Goal: Information Seeking & Learning: Learn about a topic

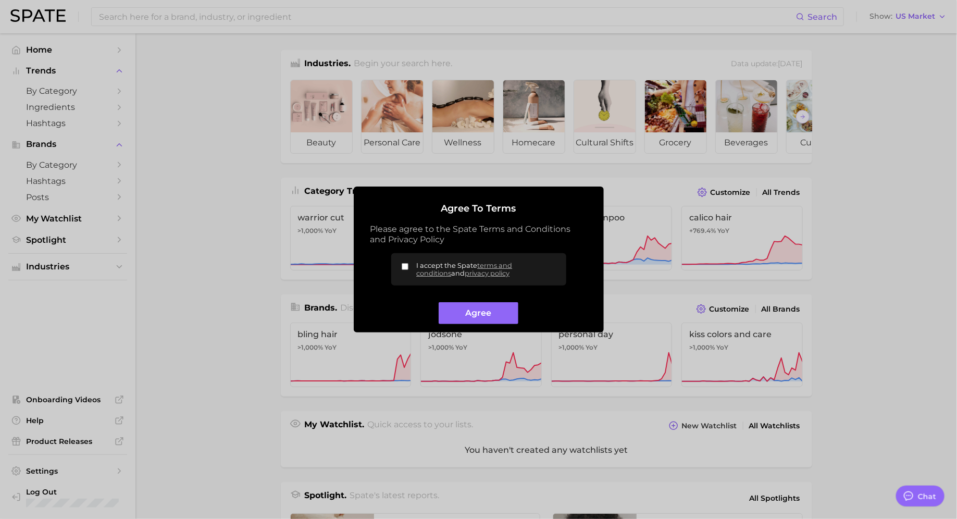
type textarea "x"
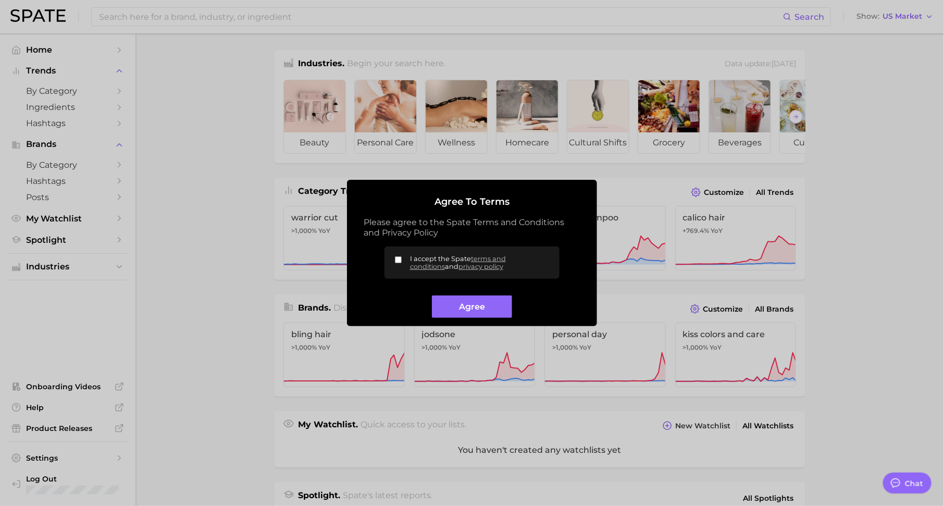
click at [400, 259] on input "I accept the Spate terms and conditions and privacy policy" at bounding box center [398, 259] width 7 height 7
checkbox input "true"
click at [471, 314] on button "Agree" at bounding box center [472, 306] width 80 height 22
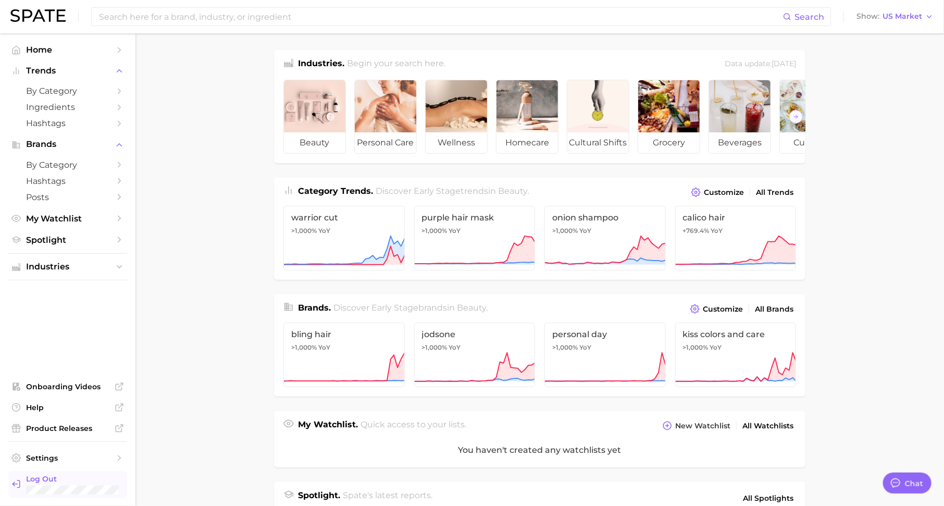
click at [82, 484] on div "Log Out" at bounding box center [72, 484] width 93 height 21
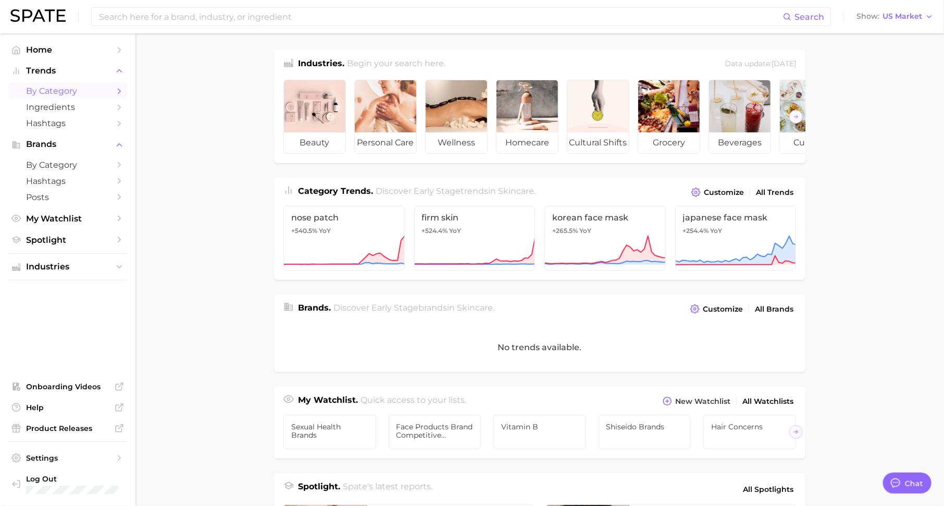
click at [113, 92] on link "by Category" at bounding box center [67, 91] width 119 height 16
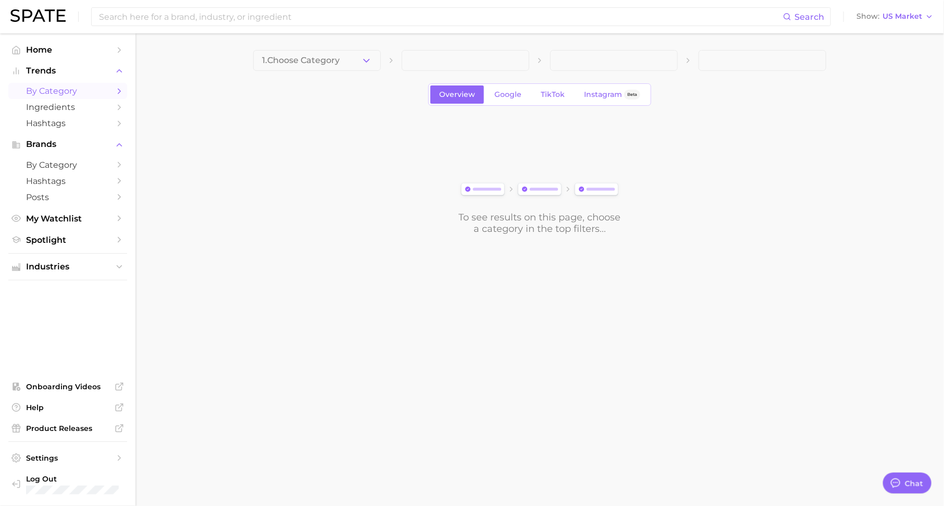
click at [328, 60] on span "1. Choose Category" at bounding box center [301, 60] width 78 height 9
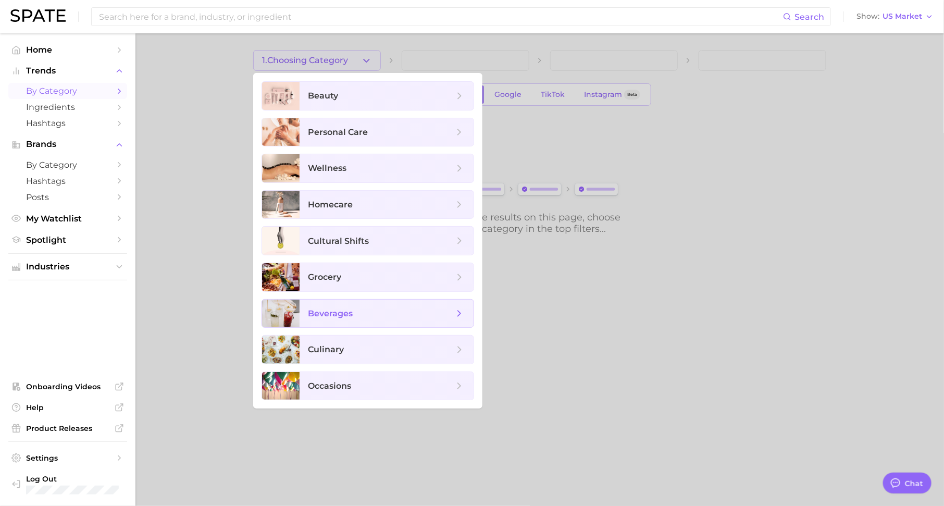
click at [336, 303] on span "beverages" at bounding box center [387, 314] width 174 height 28
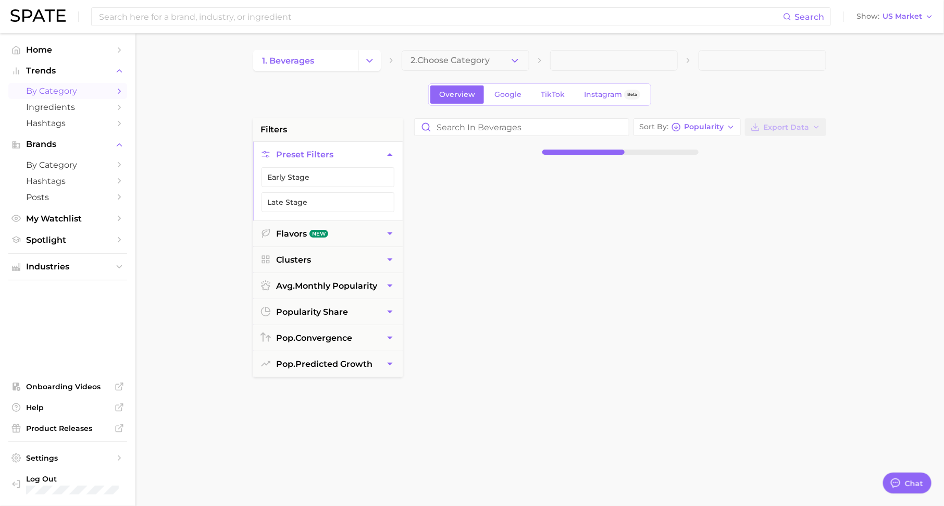
click at [476, 58] on span "2. Choose Category" at bounding box center [450, 60] width 79 height 9
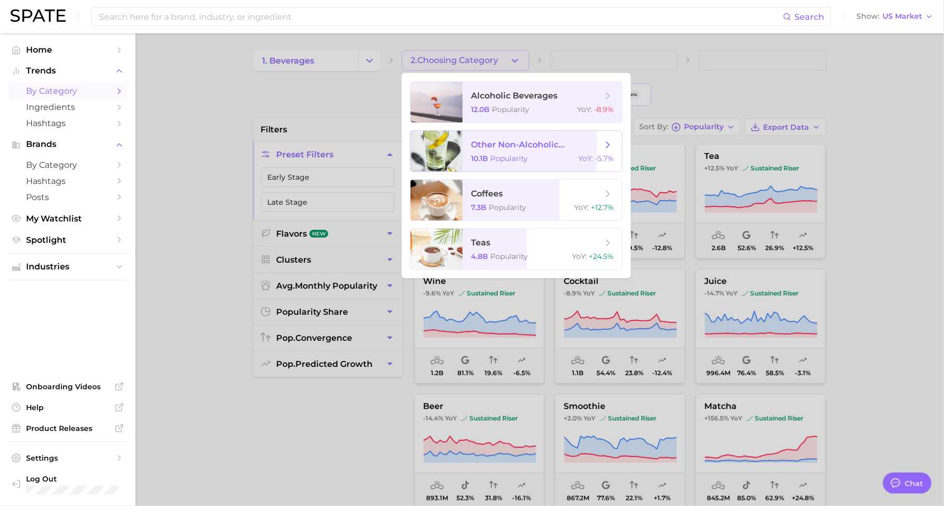
click at [522, 149] on span "other non-alcoholic beverages" at bounding box center [536, 145] width 131 height 10
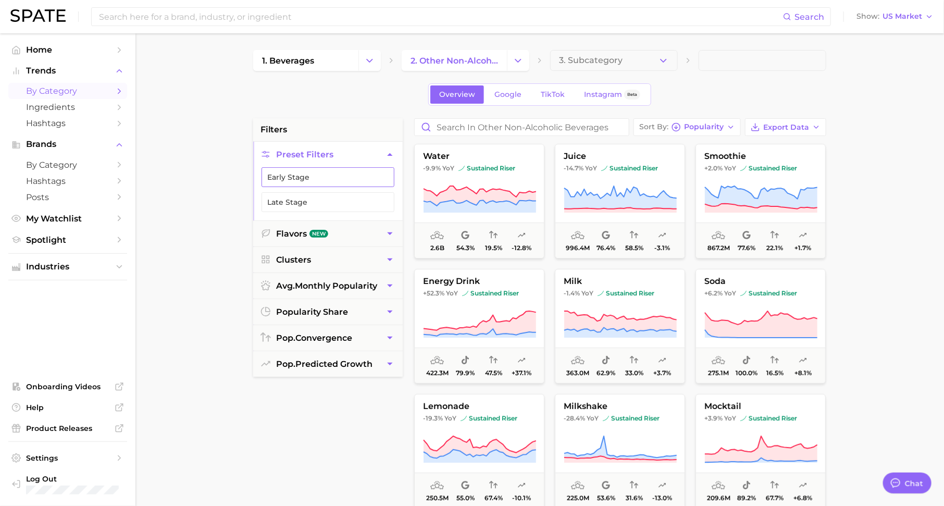
click at [362, 175] on button "Early Stage" at bounding box center [328, 177] width 133 height 20
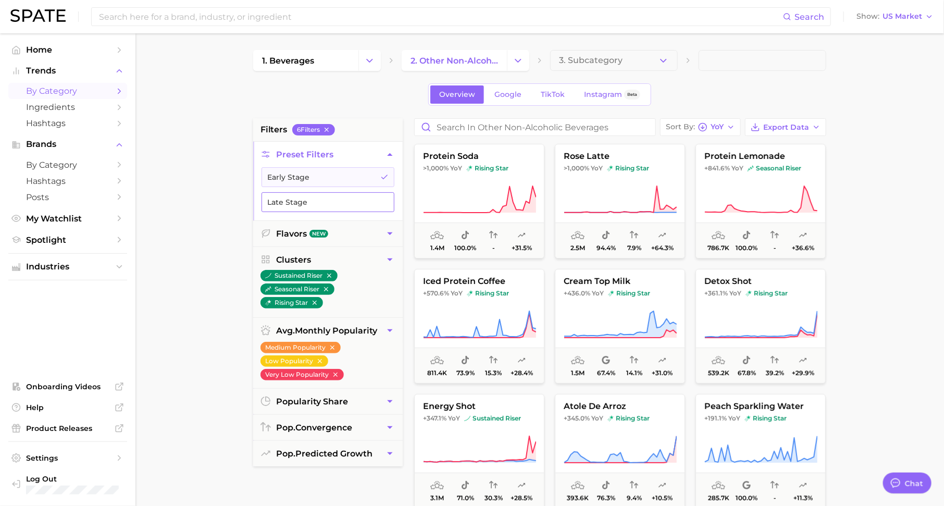
click at [379, 203] on button "Late Stage" at bounding box center [328, 202] width 133 height 20
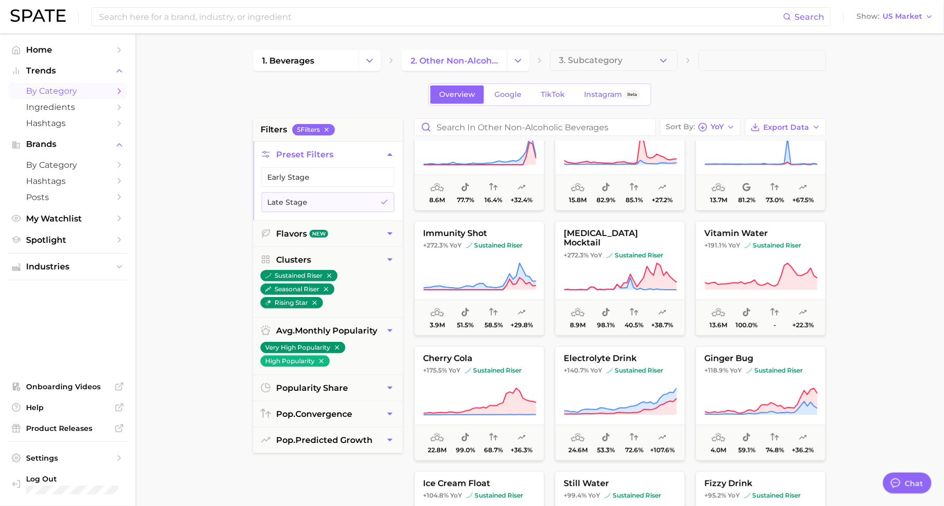
scroll to position [5, 0]
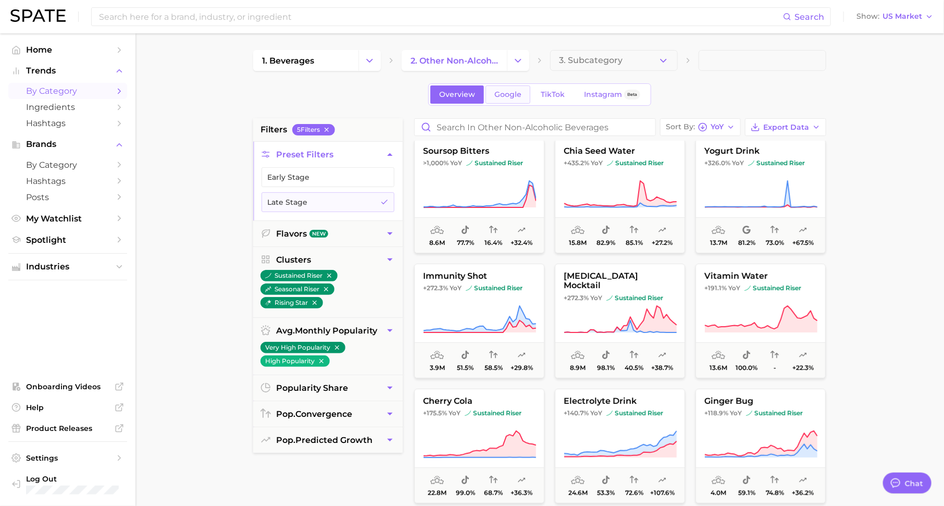
click at [521, 99] on link "Google" at bounding box center [508, 94] width 45 height 18
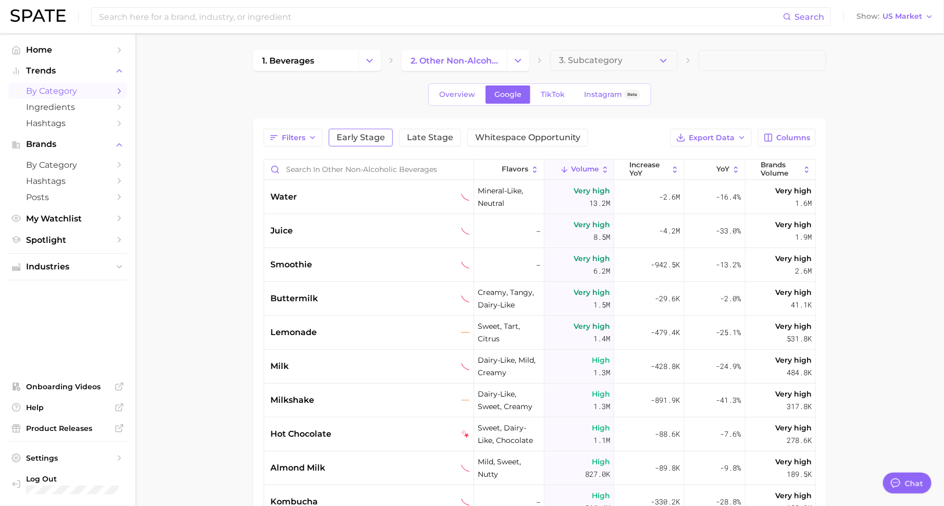
type textarea "x"
click at [370, 134] on span "Early Stage" at bounding box center [361, 137] width 48 height 8
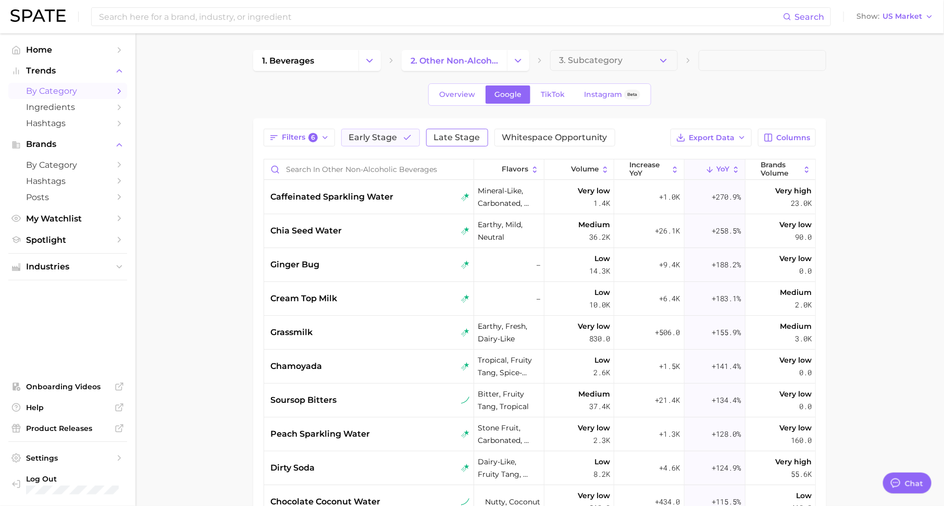
click at [459, 134] on span "Late Stage" at bounding box center [457, 137] width 46 height 8
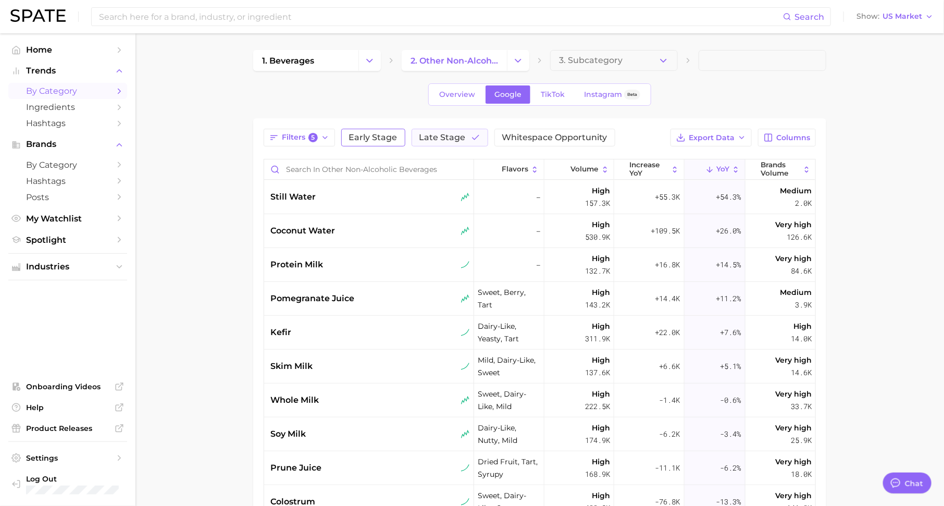
click at [385, 134] on span "Early Stage" at bounding box center [373, 137] width 48 height 8
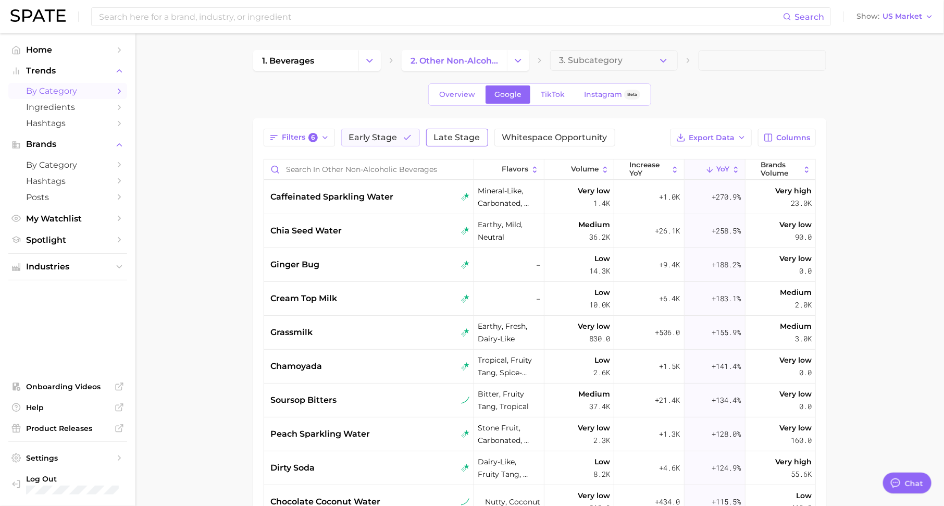
click at [445, 138] on span "Late Stage" at bounding box center [457, 137] width 46 height 8
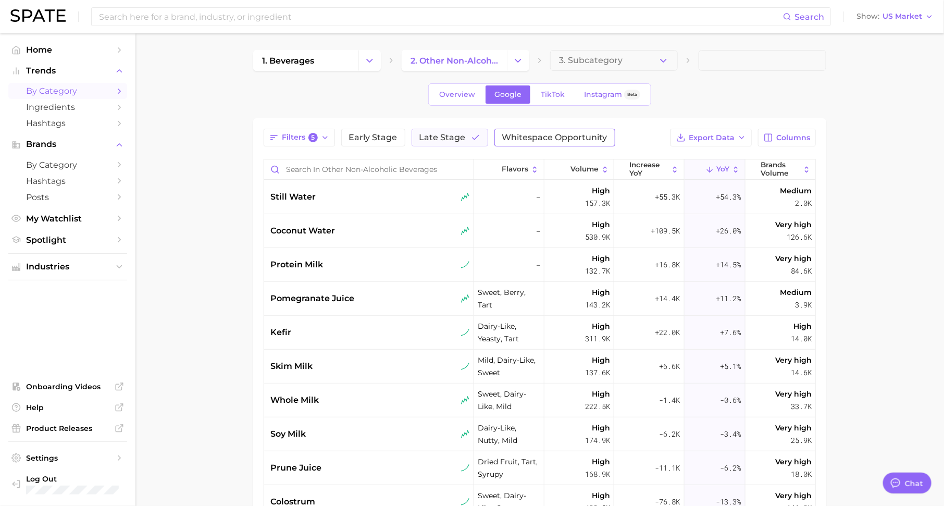
click at [525, 138] on span "Whitespace Opportunity" at bounding box center [554, 137] width 105 height 8
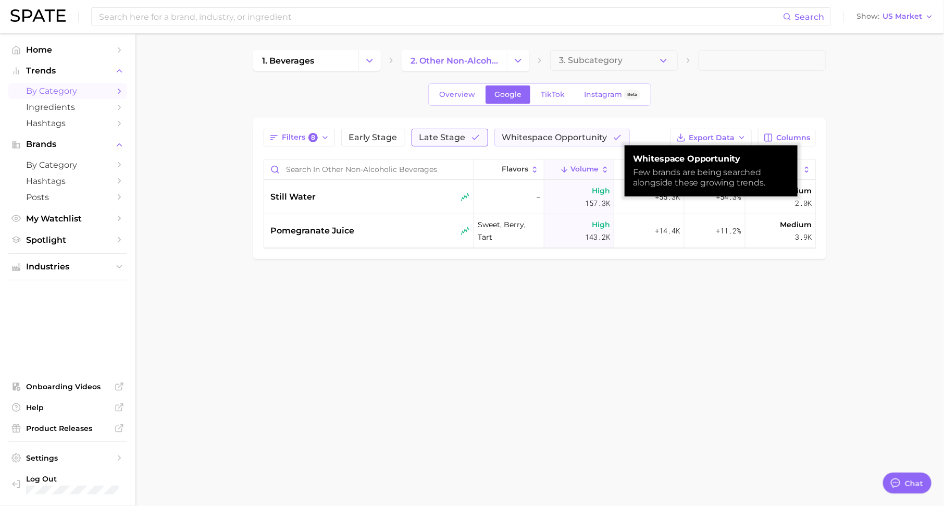
click at [440, 138] on span "Late Stage" at bounding box center [442, 137] width 46 height 8
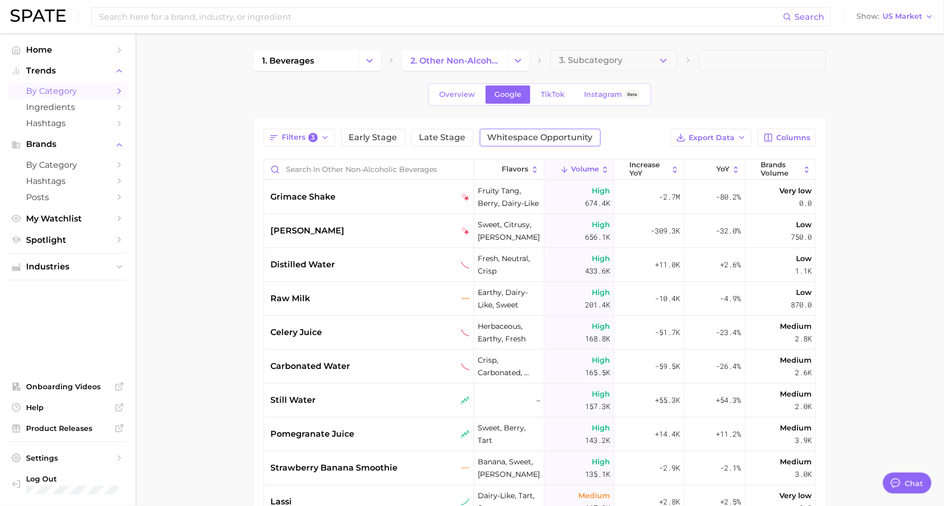
click at [516, 135] on span "Whitespace Opportunity" at bounding box center [540, 137] width 105 height 8
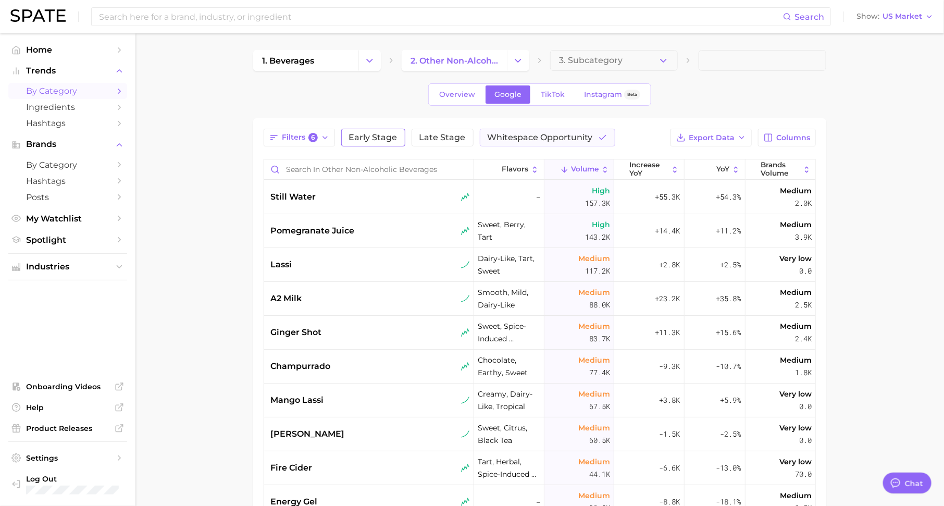
click at [364, 142] on button "Early Stage" at bounding box center [373, 138] width 64 height 18
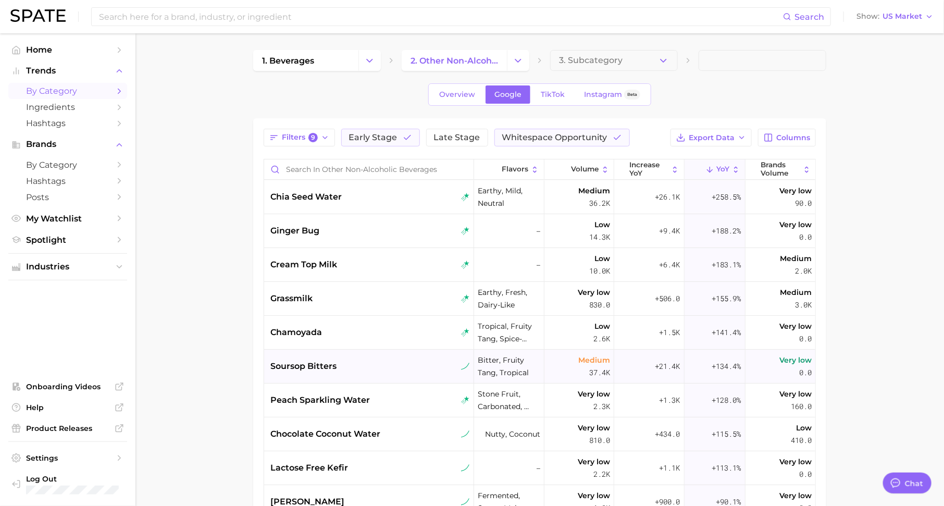
click at [345, 370] on div "soursop bitters" at bounding box center [370, 366] width 200 height 13
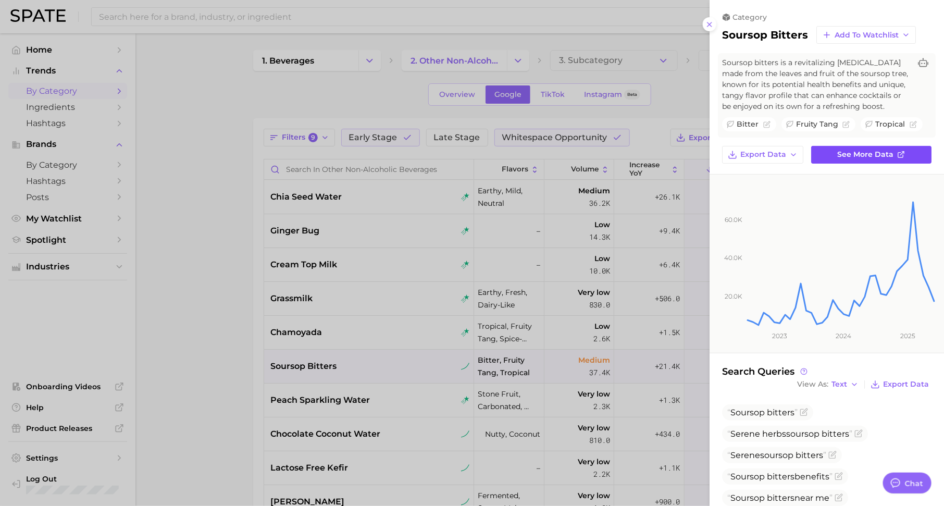
click at [881, 156] on span "See more data" at bounding box center [866, 154] width 56 height 9
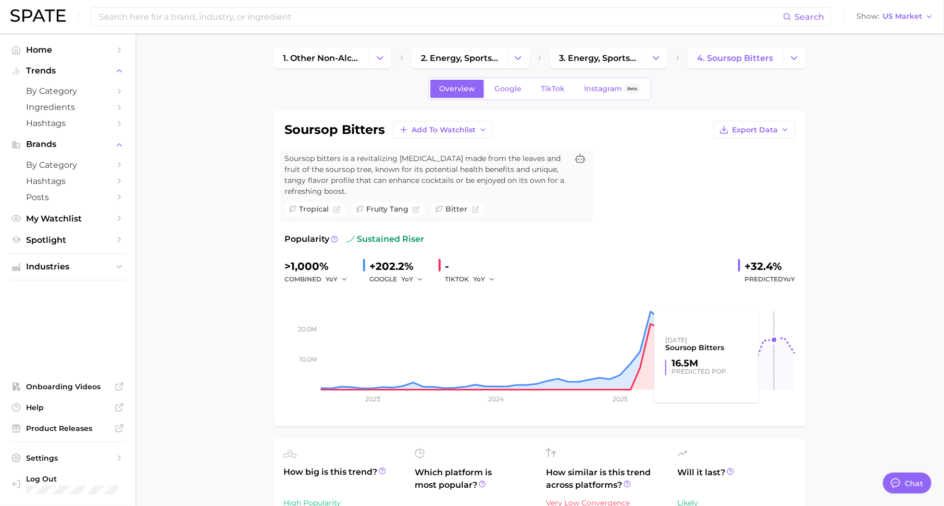
scroll to position [2, 0]
click at [508, 85] on span "Google" at bounding box center [508, 89] width 27 height 9
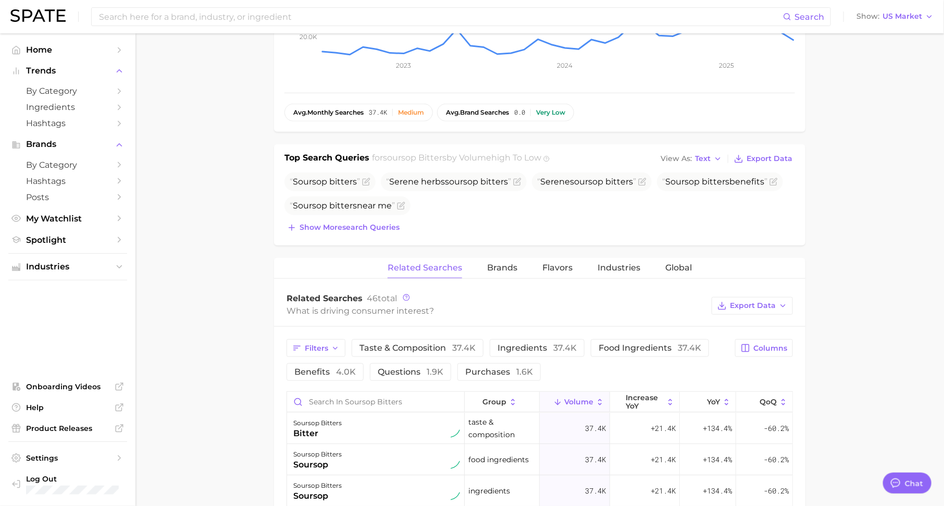
scroll to position [331, 0]
click at [363, 226] on span "Show more search queries" at bounding box center [350, 229] width 100 height 9
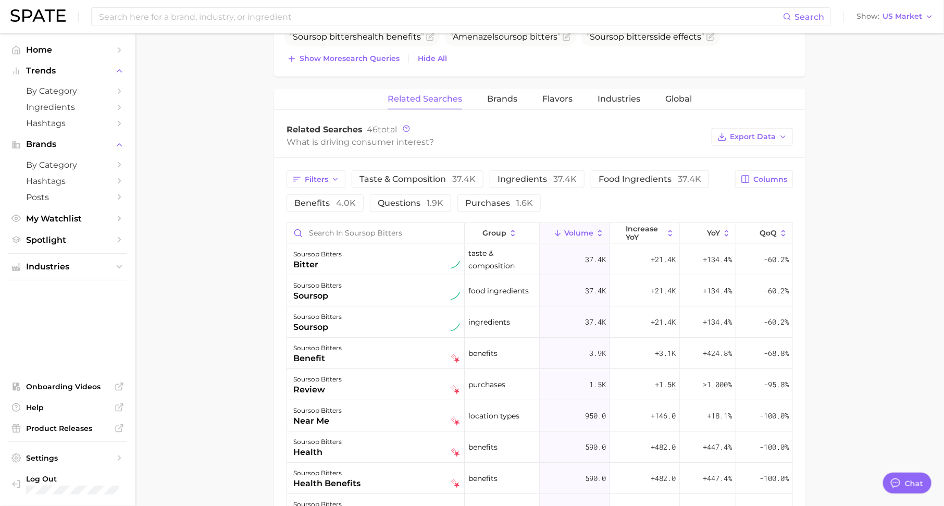
scroll to position [525, 0]
click at [647, 238] on span "increase YoY" at bounding box center [645, 233] width 38 height 17
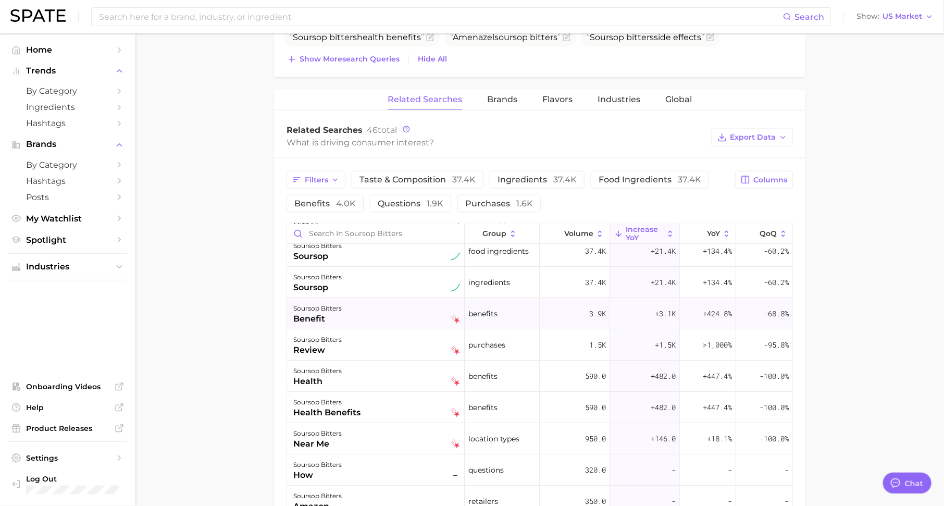
click at [330, 321] on div "benefit" at bounding box center [317, 319] width 48 height 13
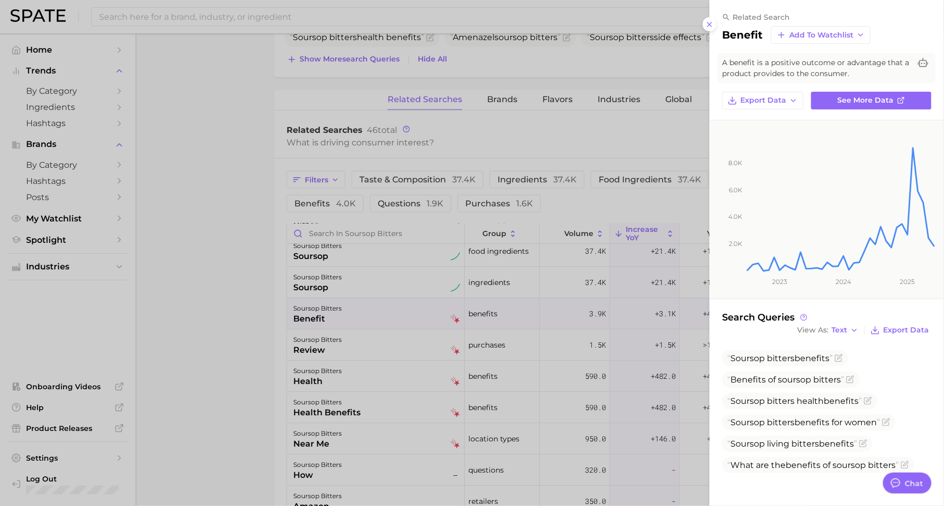
click at [454, 381] on div at bounding box center [472, 253] width 944 height 506
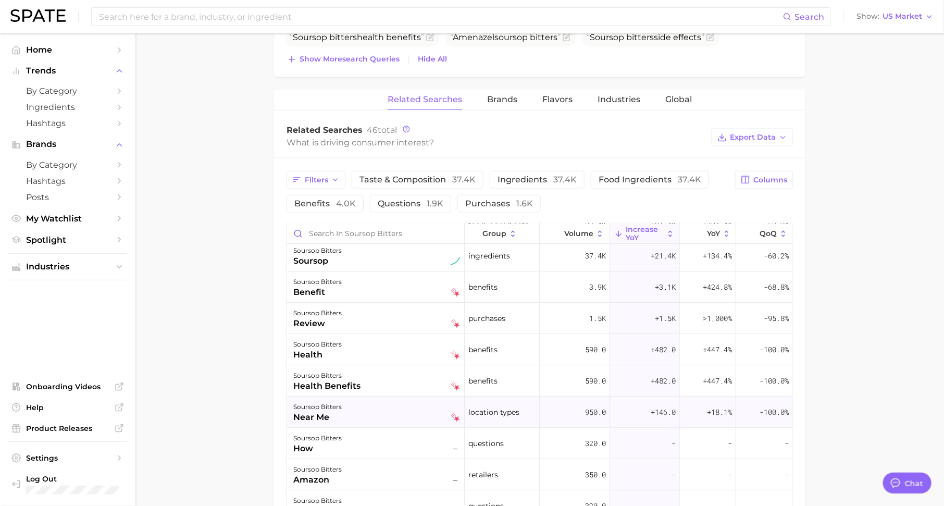
scroll to position [0, 0]
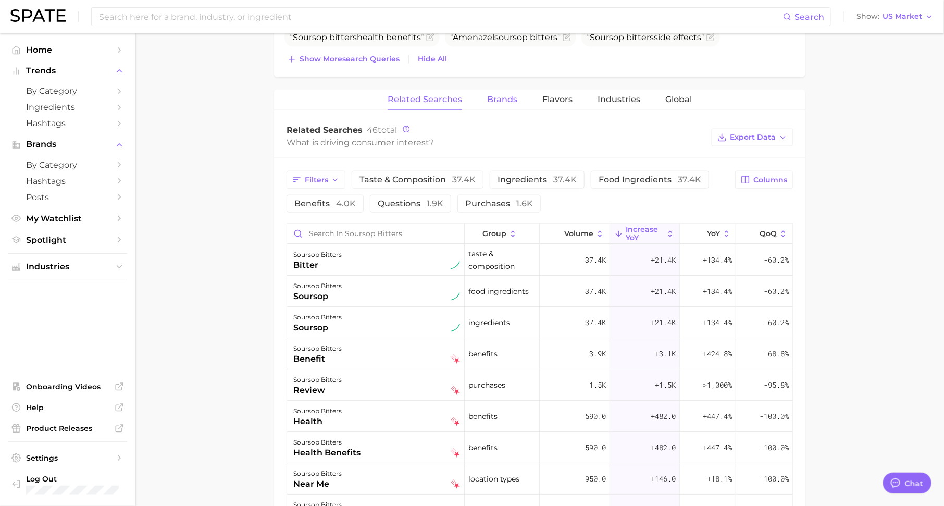
click at [499, 91] on button "Brands" at bounding box center [502, 100] width 30 height 20
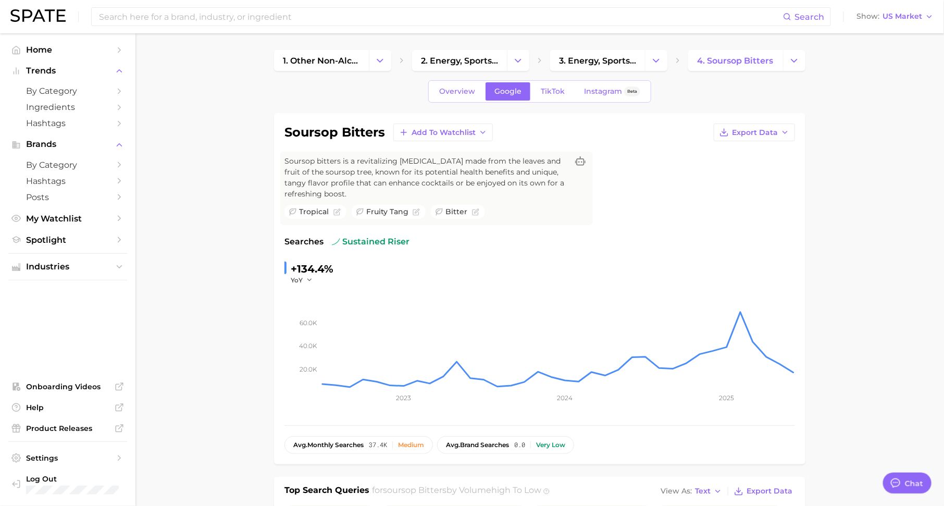
click at [551, 101] on div "Overview Google TikTok Instagram Beta" at bounding box center [539, 91] width 223 height 22
click at [557, 90] on span "TikTok" at bounding box center [553, 91] width 24 height 9
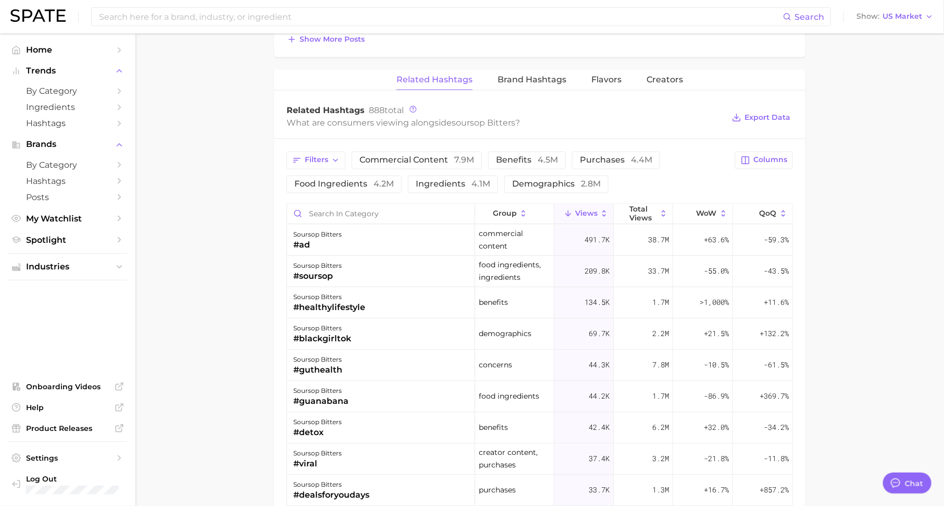
scroll to position [808, 0]
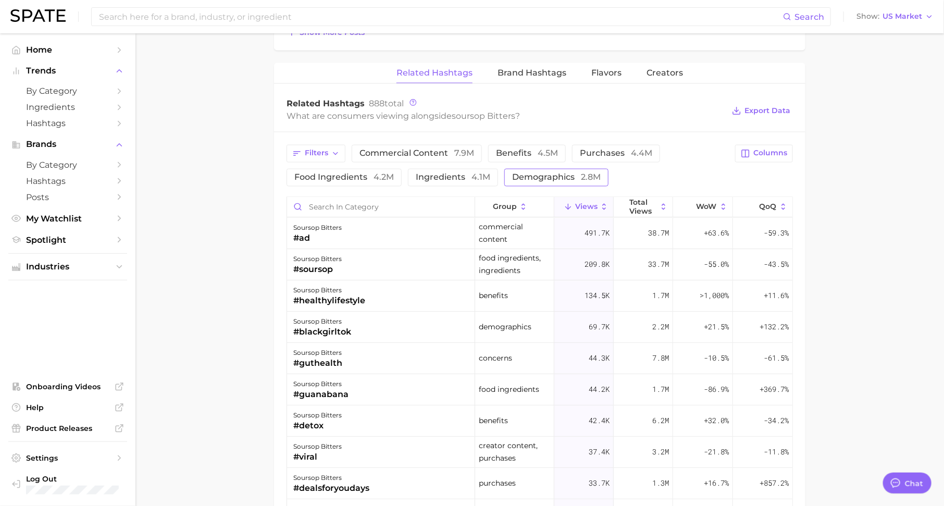
click at [530, 174] on span "demographics 2.8m" at bounding box center [556, 178] width 89 height 8
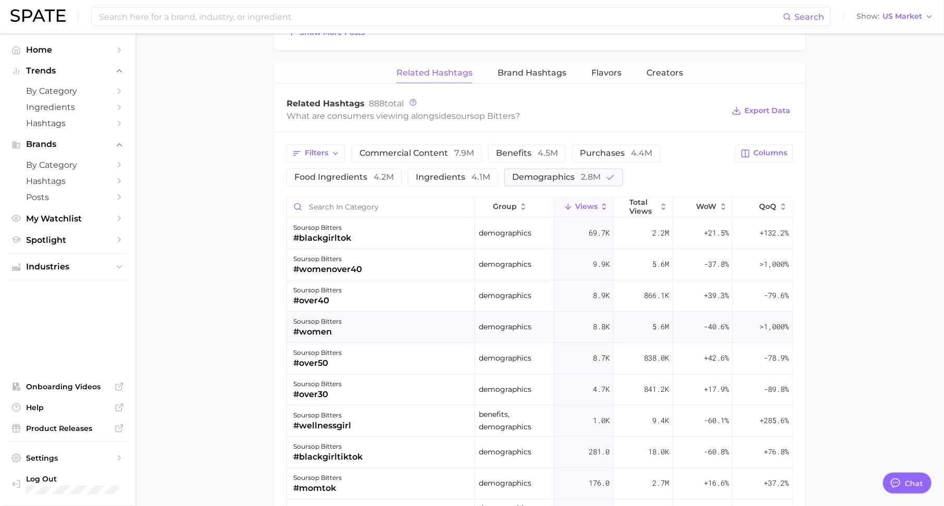
scroll to position [25, 0]
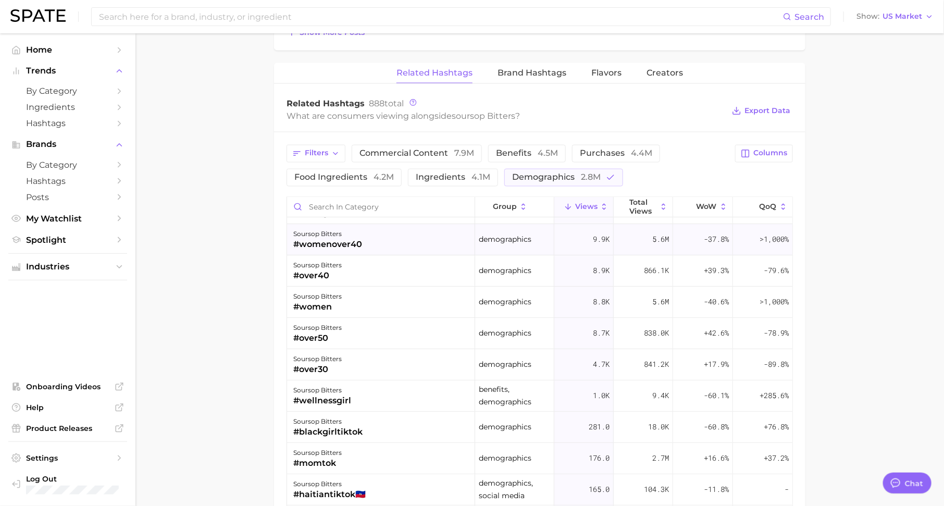
click at [363, 237] on div "soursop bitters #womenover40" at bounding box center [381, 240] width 188 height 31
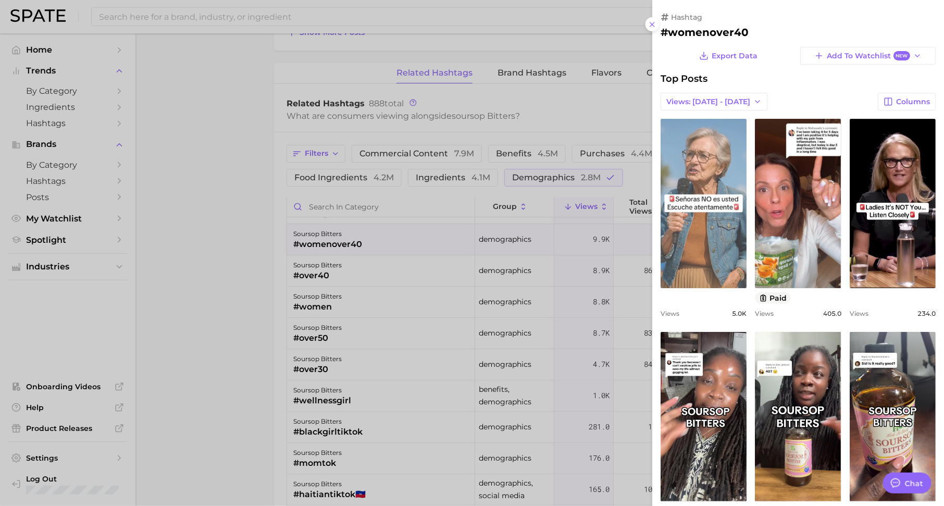
scroll to position [0, 0]
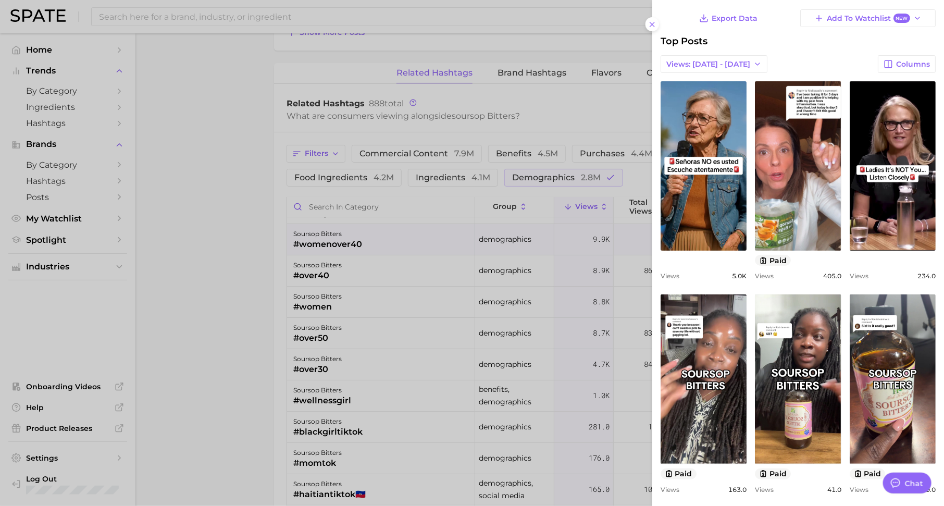
click at [465, 322] on div at bounding box center [472, 253] width 944 height 506
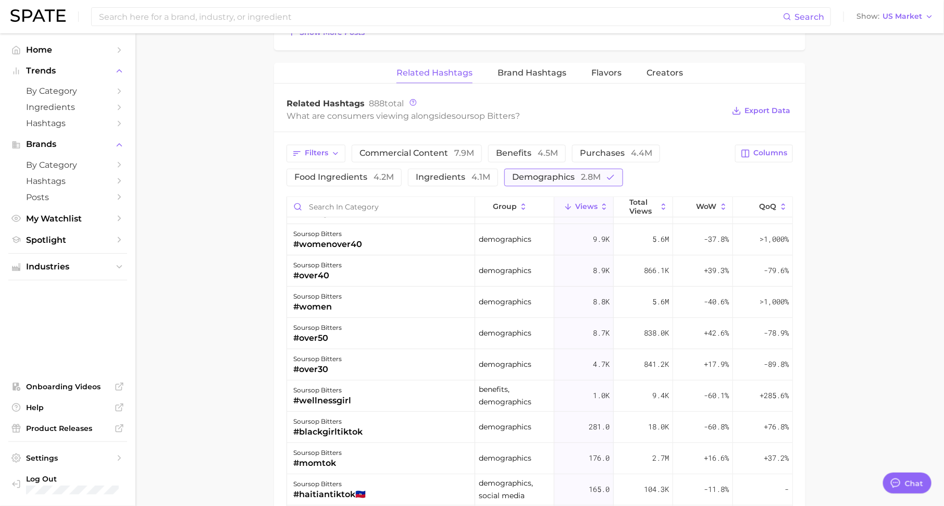
click at [564, 174] on span "demographics 2.8m" at bounding box center [556, 178] width 89 height 8
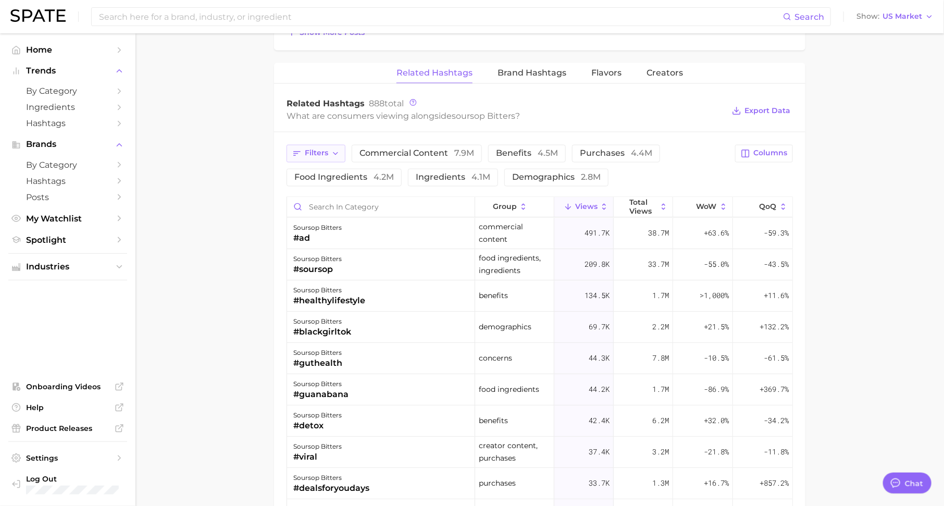
click at [305, 149] on span "Filters" at bounding box center [316, 153] width 23 height 9
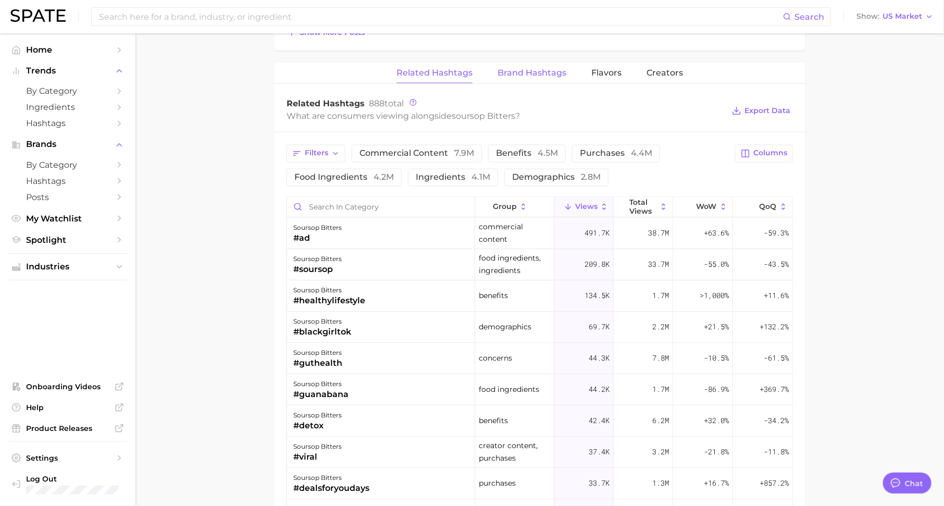
click at [539, 63] on button "Brand Hashtags" at bounding box center [532, 73] width 69 height 20
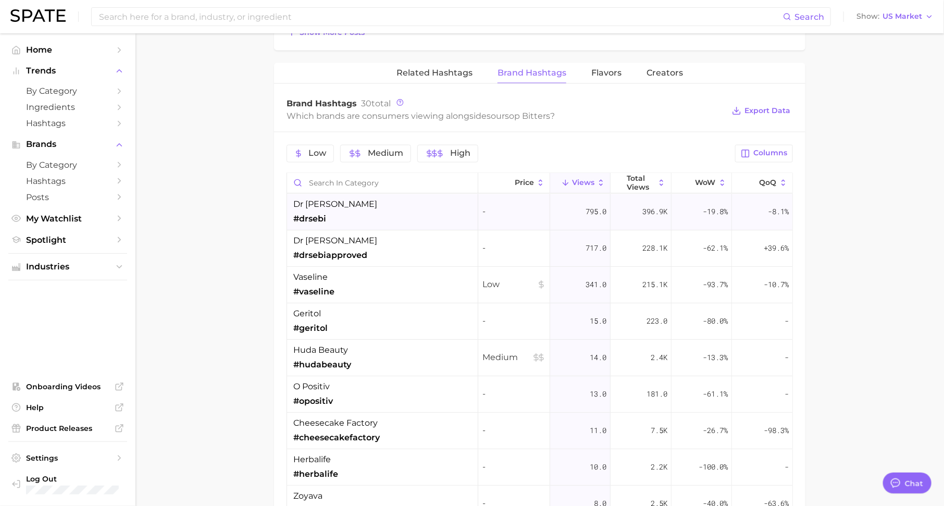
click at [397, 212] on div "dr [PERSON_NAME] #drsebi" at bounding box center [382, 212] width 191 height 36
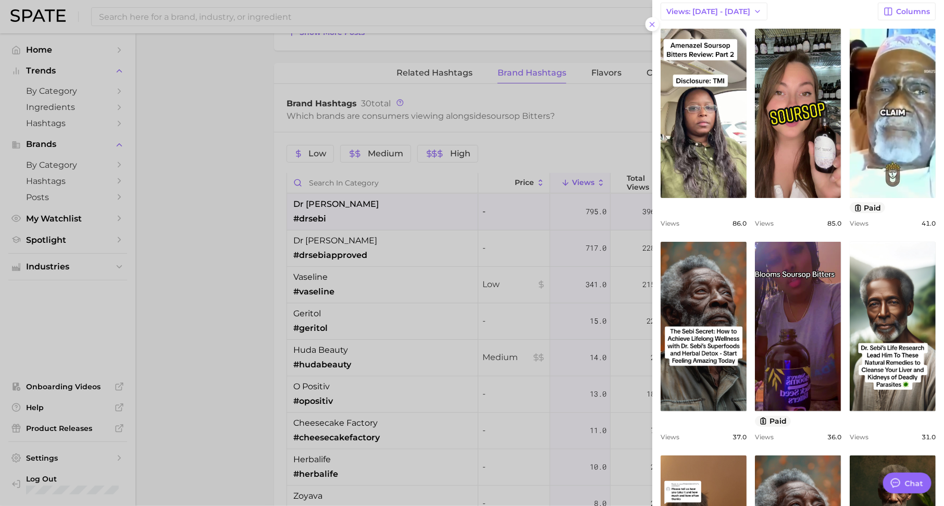
click at [369, 262] on div at bounding box center [472, 253] width 944 height 506
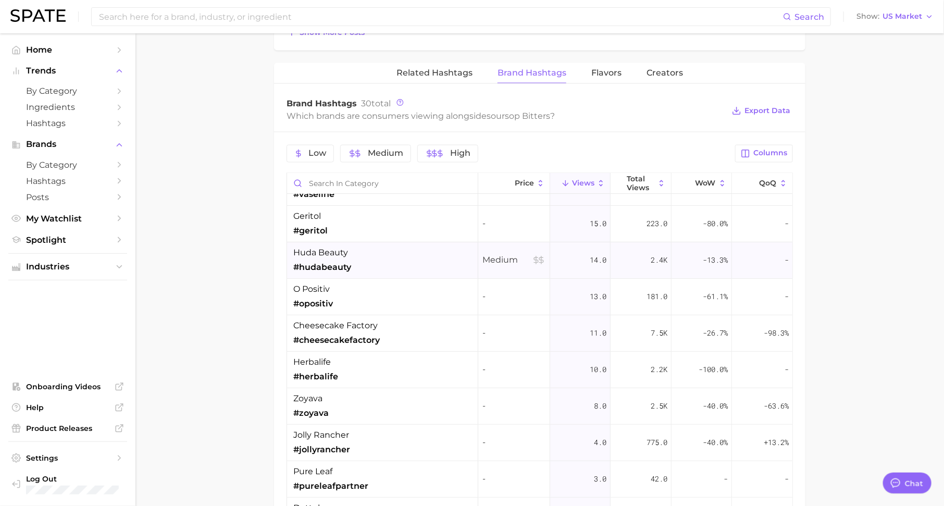
click at [349, 261] on span "#hudabeauty" at bounding box center [322, 267] width 58 height 13
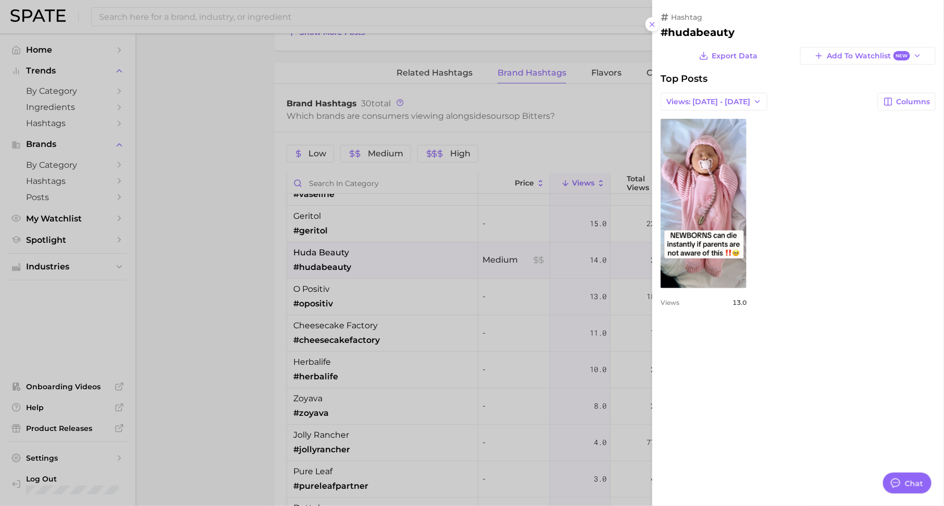
click at [399, 257] on div at bounding box center [472, 253] width 944 height 506
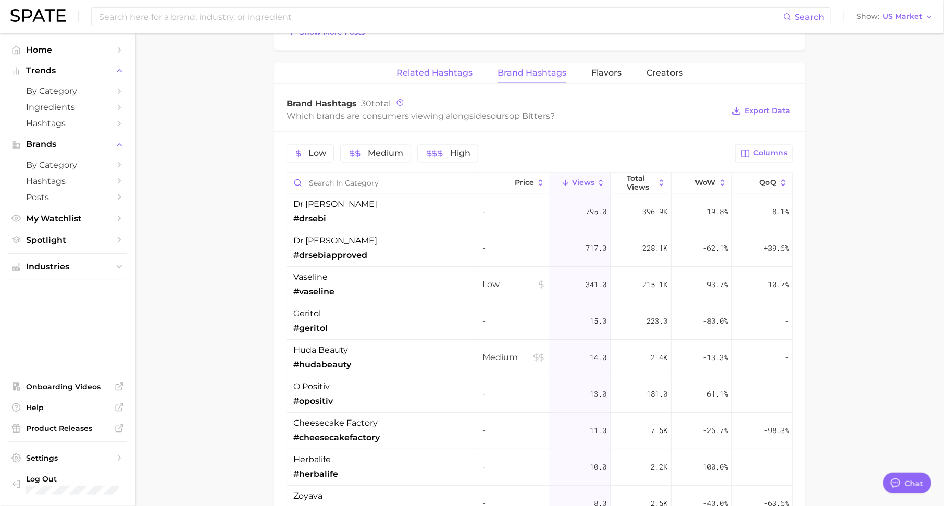
click at [443, 80] on button "Related Hashtags" at bounding box center [435, 73] width 76 height 20
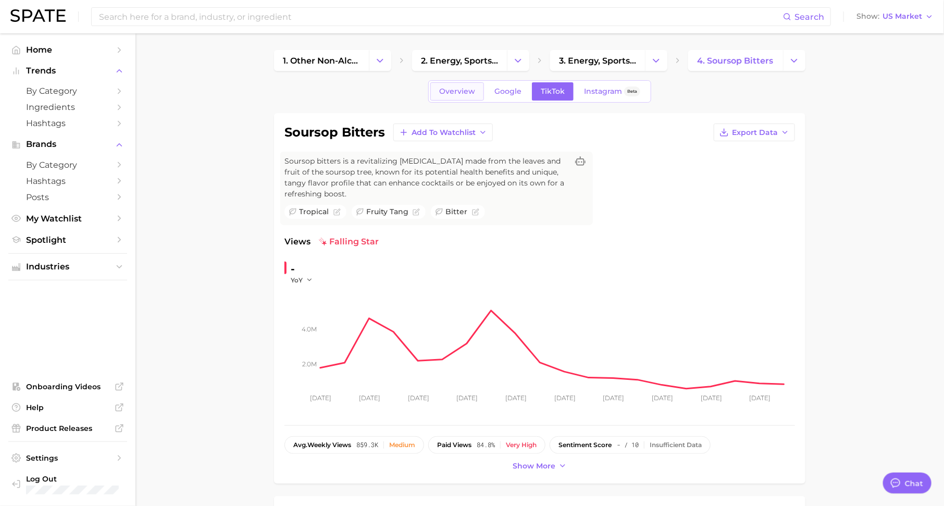
click at [463, 89] on span "Overview" at bounding box center [457, 91] width 36 height 9
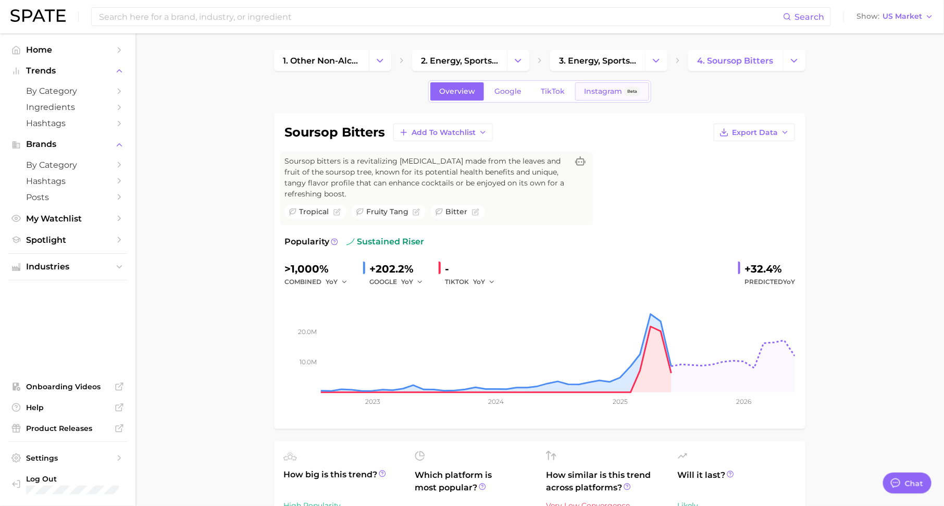
click at [618, 94] on span "Instagram" at bounding box center [603, 91] width 38 height 9
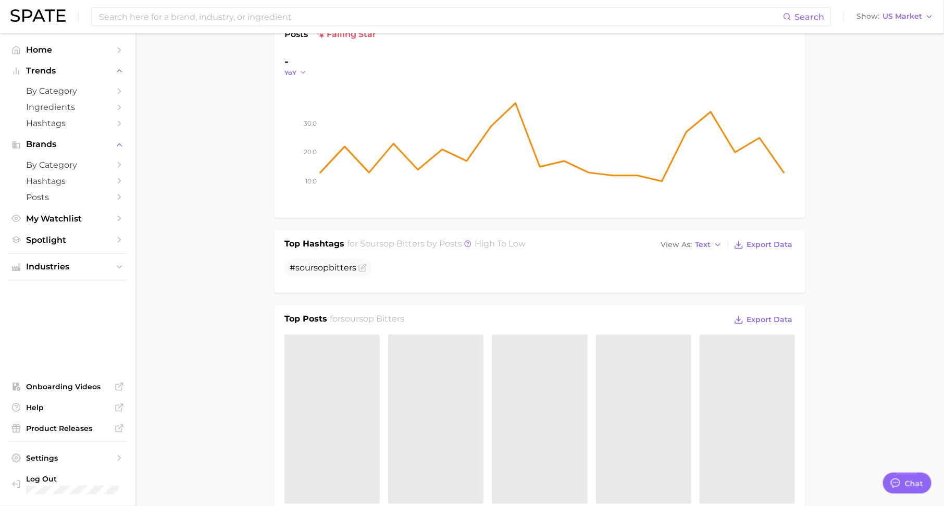
click at [303, 72] on polyline "button" at bounding box center [303, 73] width 4 height 2
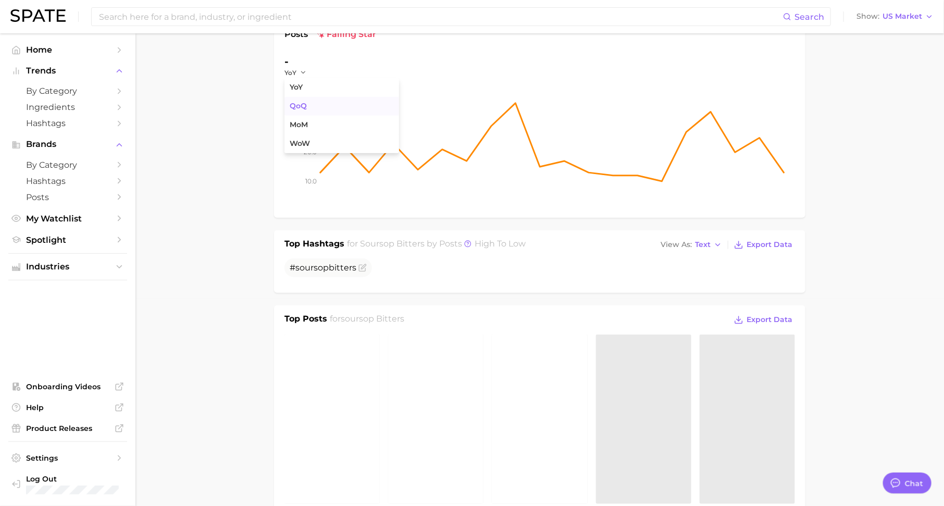
click at [307, 111] on button "QoQ" at bounding box center [342, 106] width 115 height 19
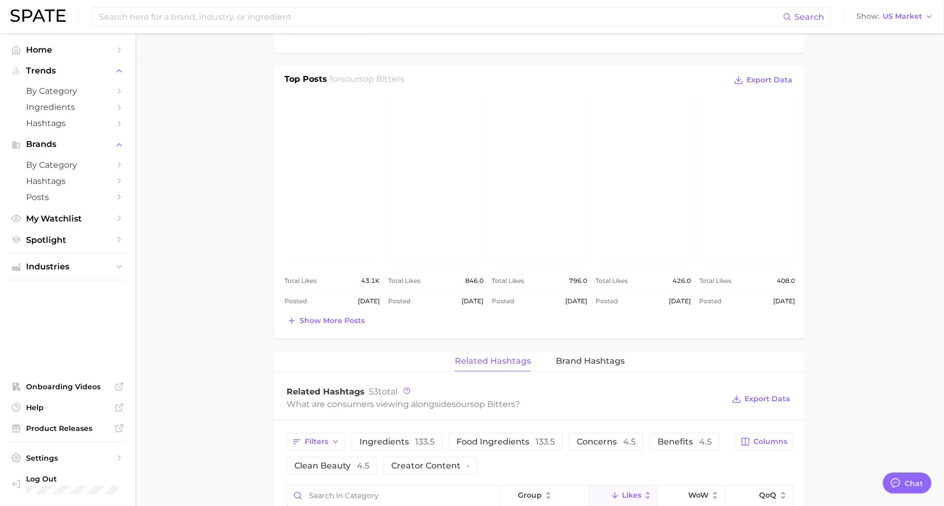
click at [343, 226] on link "view post on Instagram" at bounding box center [332, 179] width 95 height 169
click at [545, 150] on link "view post on Instagram" at bounding box center [539, 179] width 95 height 169
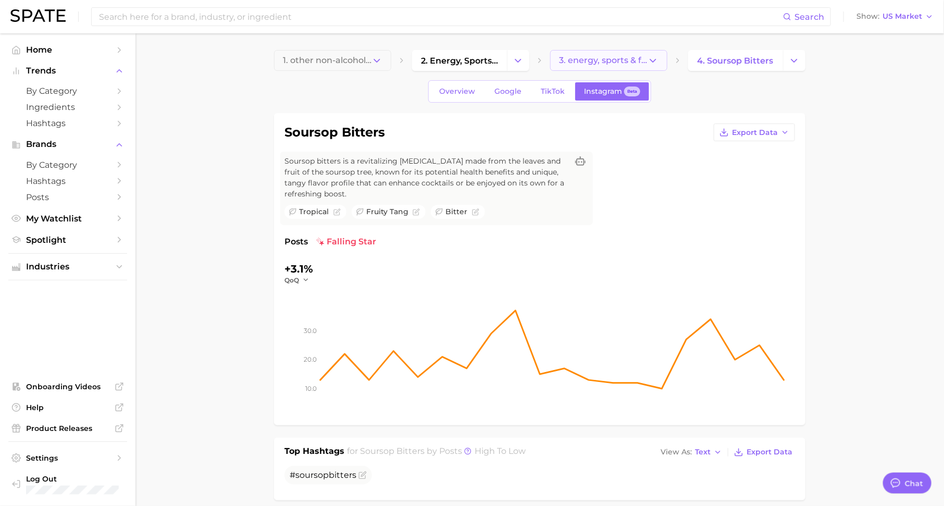
click at [577, 56] on span "3. energy, sports & functional drinks" at bounding box center [603, 60] width 89 height 9
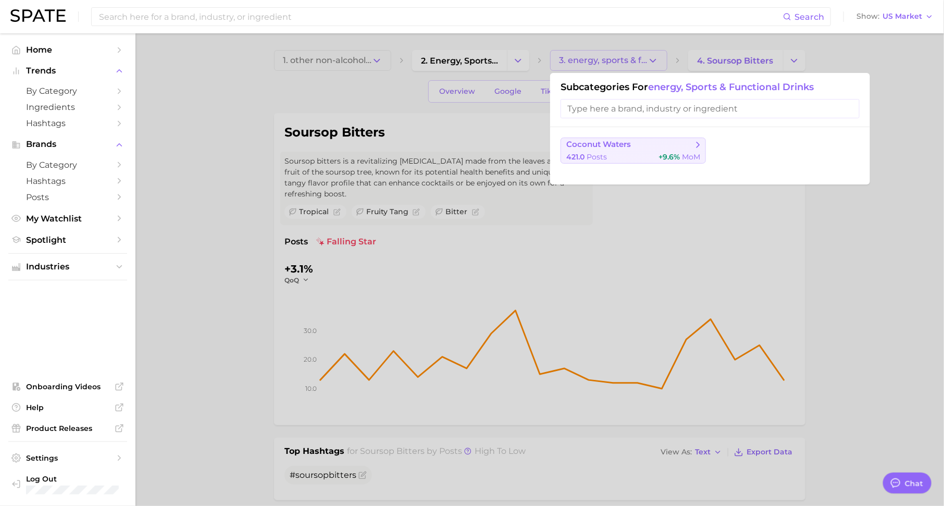
click at [634, 149] on span "coconut waters" at bounding box center [629, 145] width 127 height 10
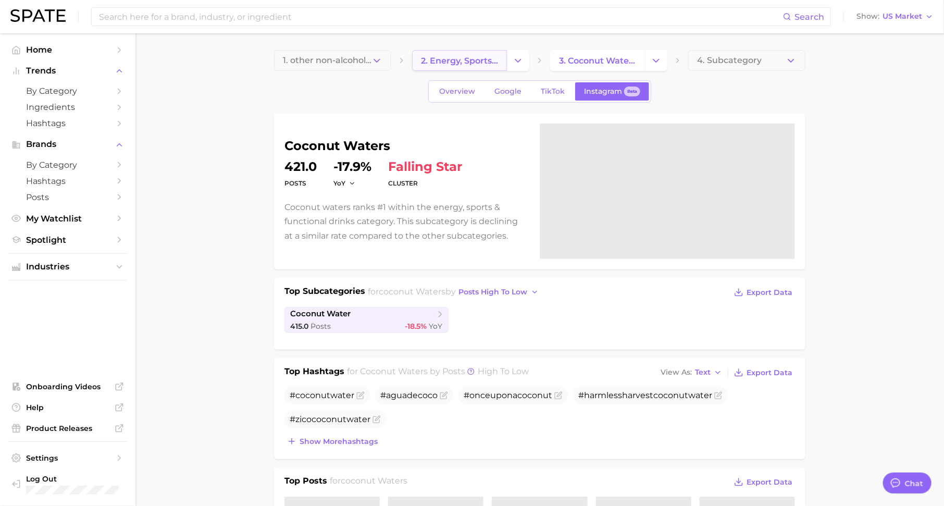
click at [462, 56] on span "2. energy, sports & functional drinks" at bounding box center [459, 61] width 77 height 10
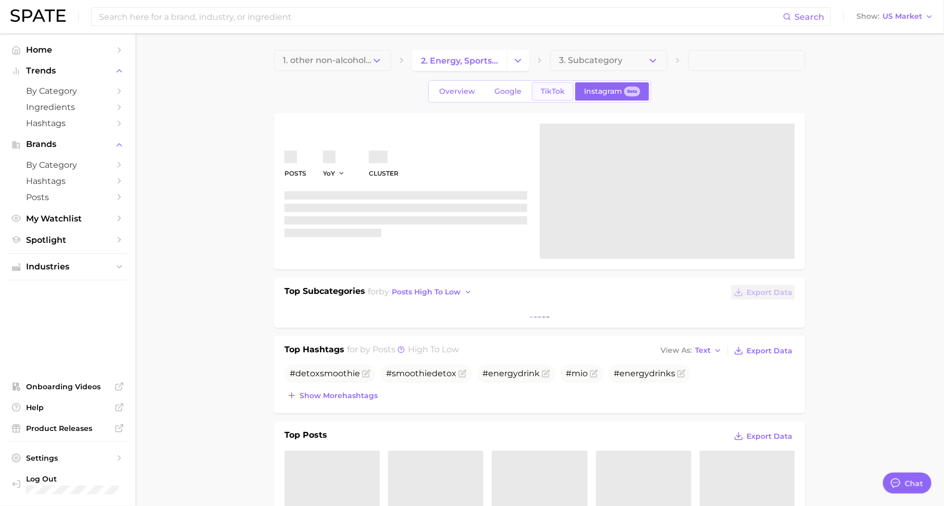
click at [551, 92] on span "TikTok" at bounding box center [553, 91] width 24 height 9
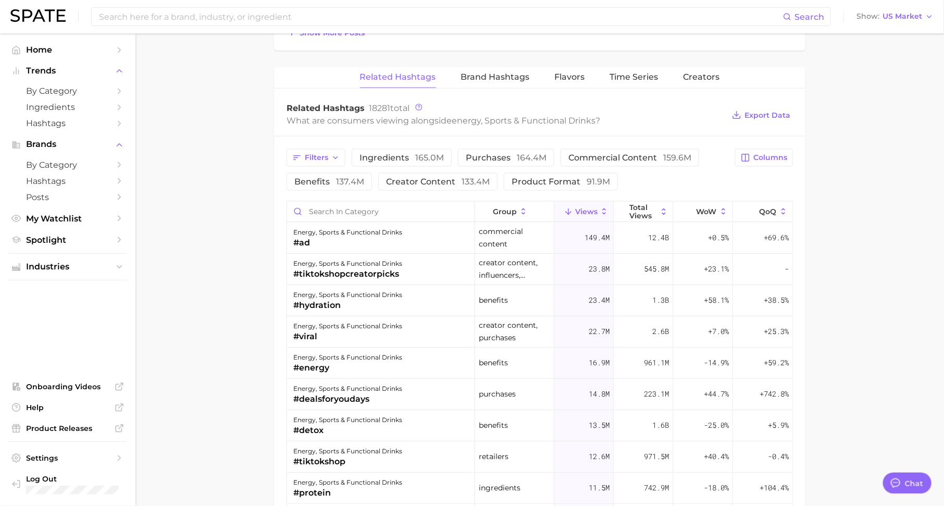
scroll to position [699, 0]
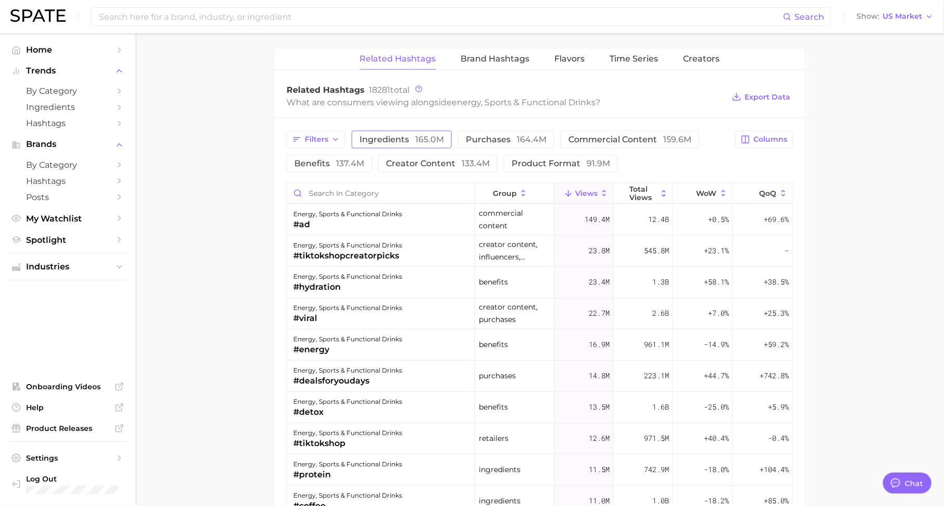
click at [418, 137] on span "165.0m" at bounding box center [429, 139] width 29 height 10
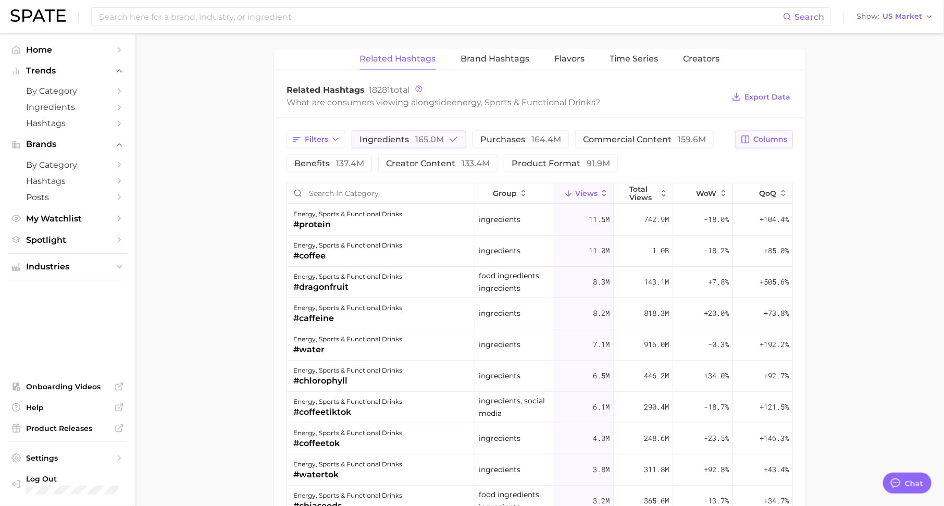
click at [748, 140] on button "Columns" at bounding box center [764, 140] width 58 height 18
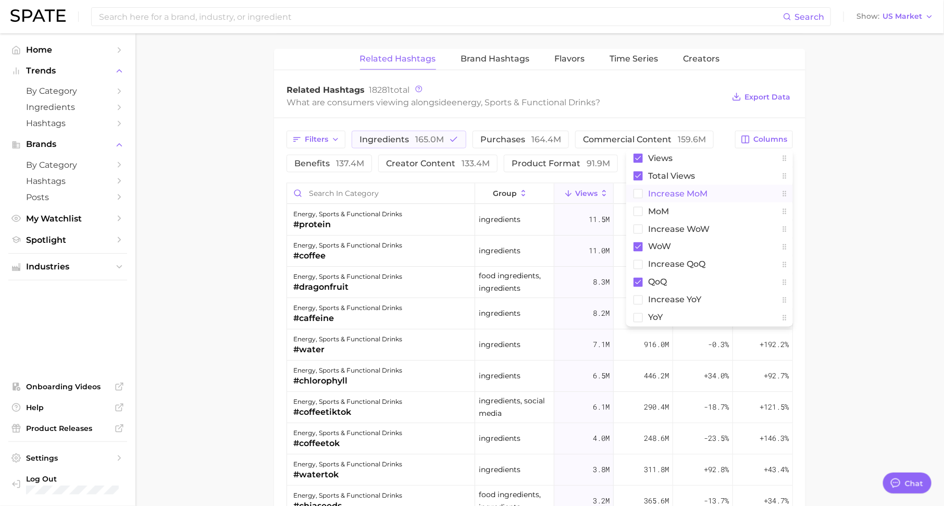
click at [710, 195] on button "increase MoM" at bounding box center [709, 194] width 167 height 18
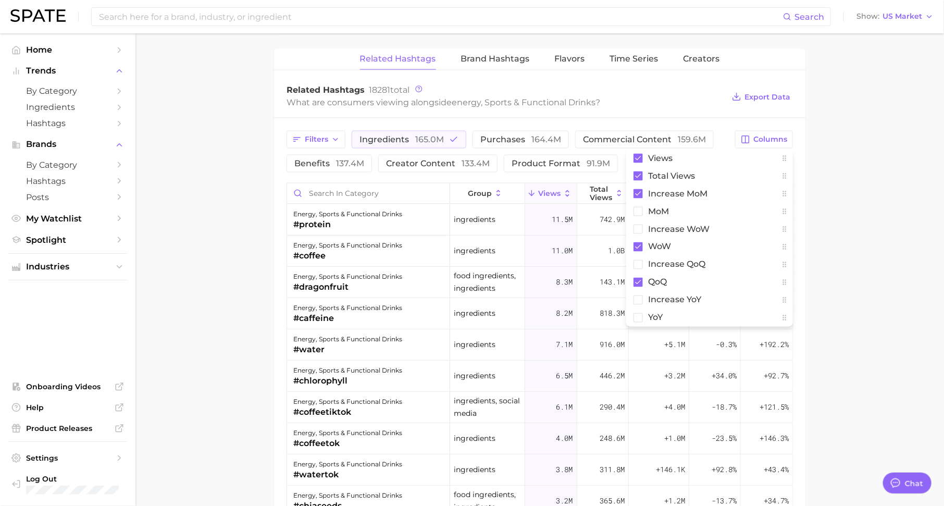
click at [894, 239] on main "1. other non-alcoholic beverages 2. energy, sports & functional drinks 3. Subca…" at bounding box center [539, 44] width 809 height 1419
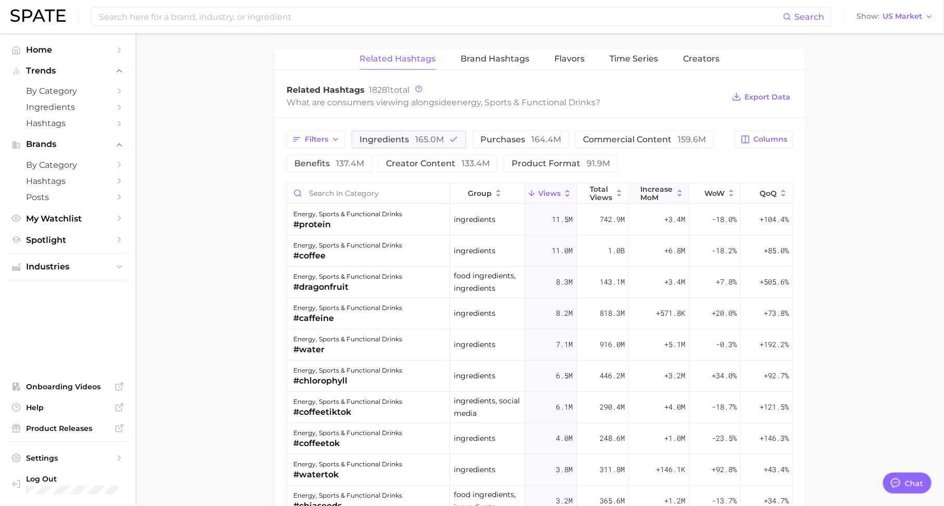
click at [668, 186] on span "increase MoM" at bounding box center [657, 193] width 32 height 17
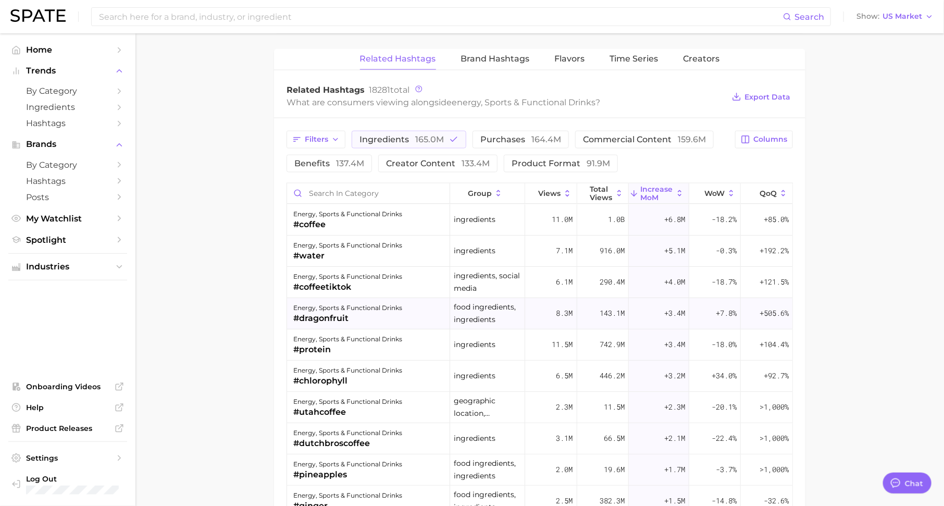
click at [336, 316] on div "#dragonfruit" at bounding box center [347, 318] width 109 height 13
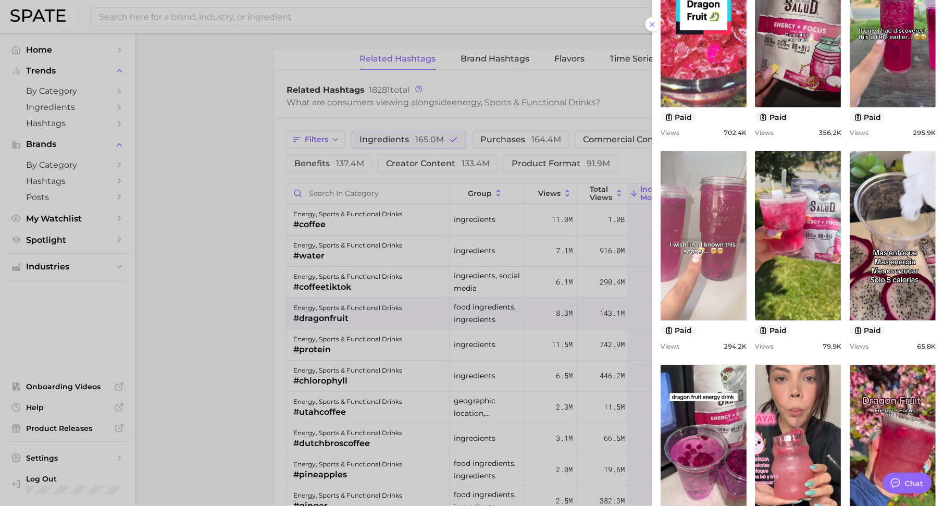
scroll to position [181, 0]
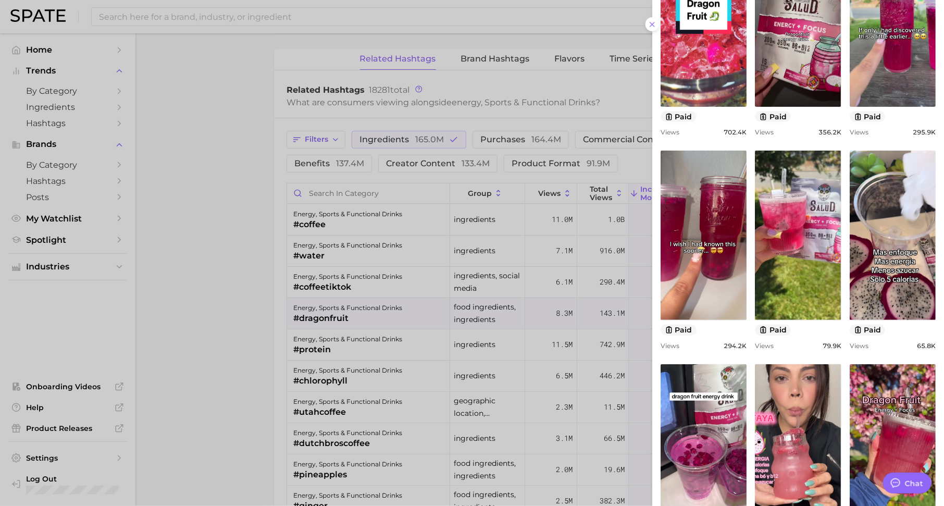
click at [361, 298] on div at bounding box center [472, 253] width 944 height 506
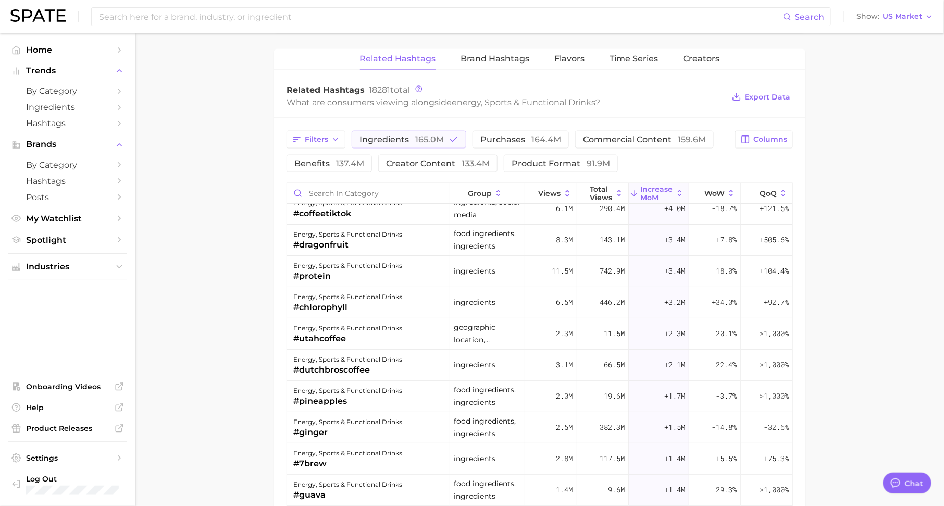
scroll to position [110, 0]
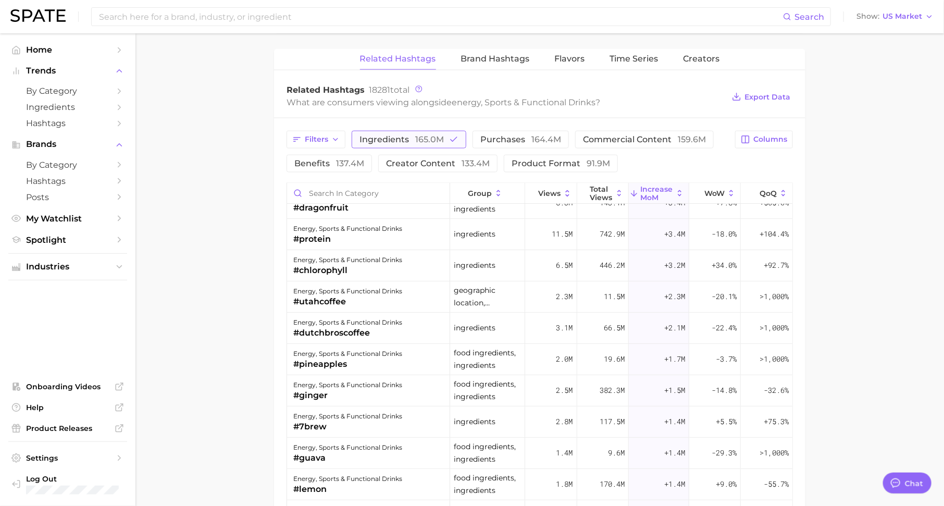
click at [427, 134] on span "165.0m" at bounding box center [429, 139] width 29 height 10
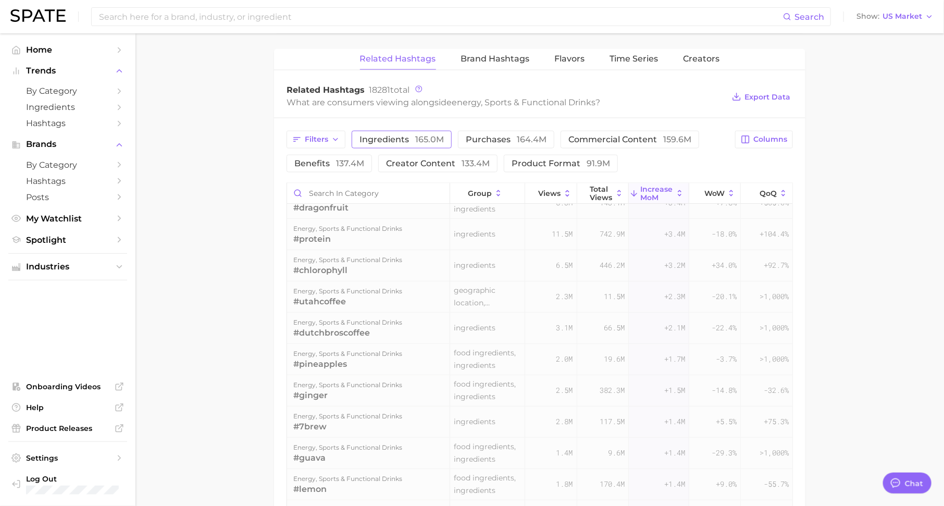
scroll to position [0, 0]
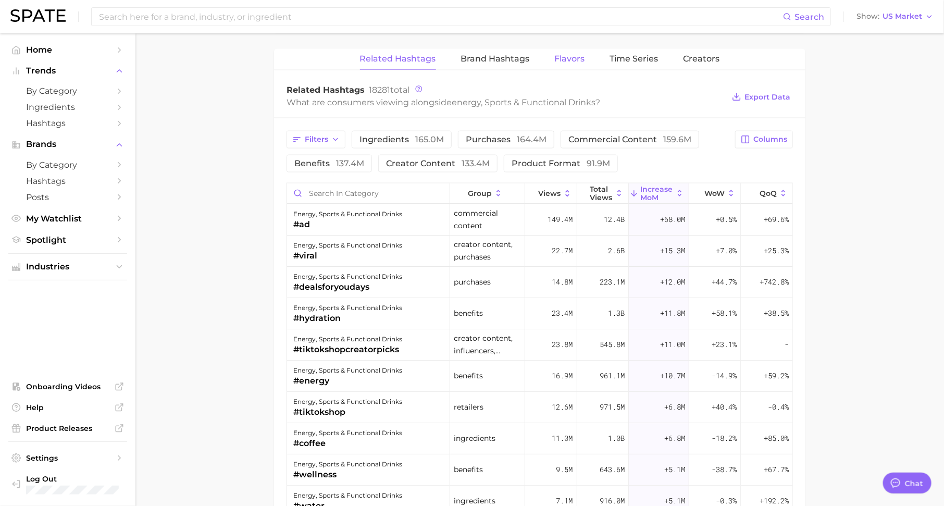
click at [564, 59] on span "Flavors" at bounding box center [570, 58] width 30 height 9
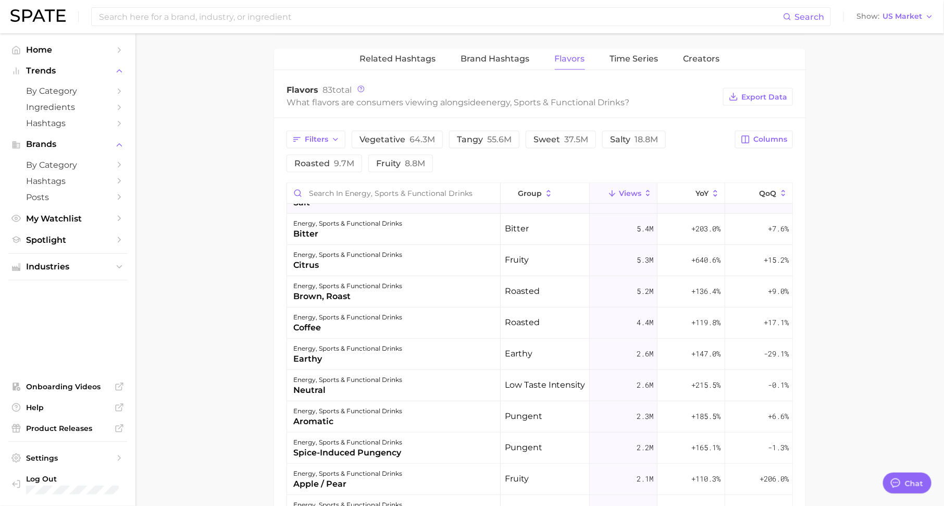
scroll to position [206, 0]
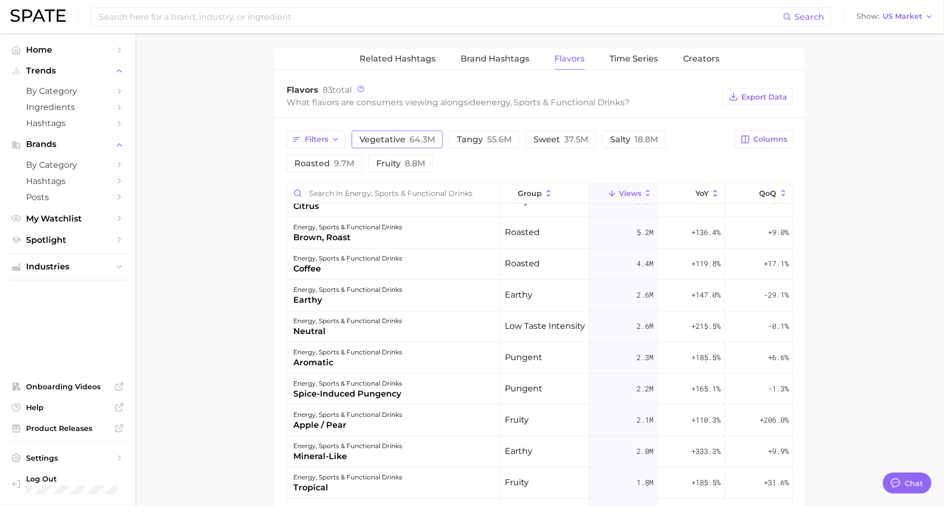
click at [374, 131] on button "vegetative 64.3m" at bounding box center [397, 140] width 91 height 18
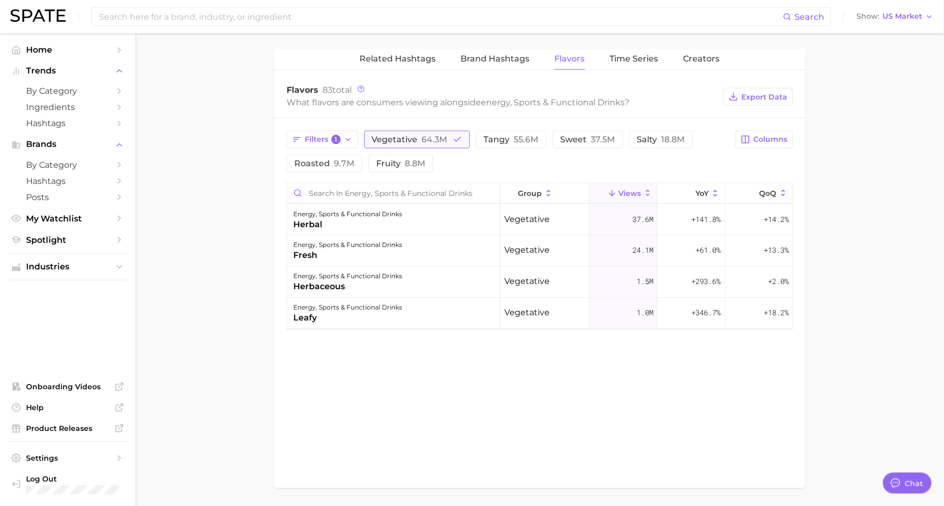
click at [374, 131] on button "vegetative 64.3m" at bounding box center [417, 140] width 106 height 18
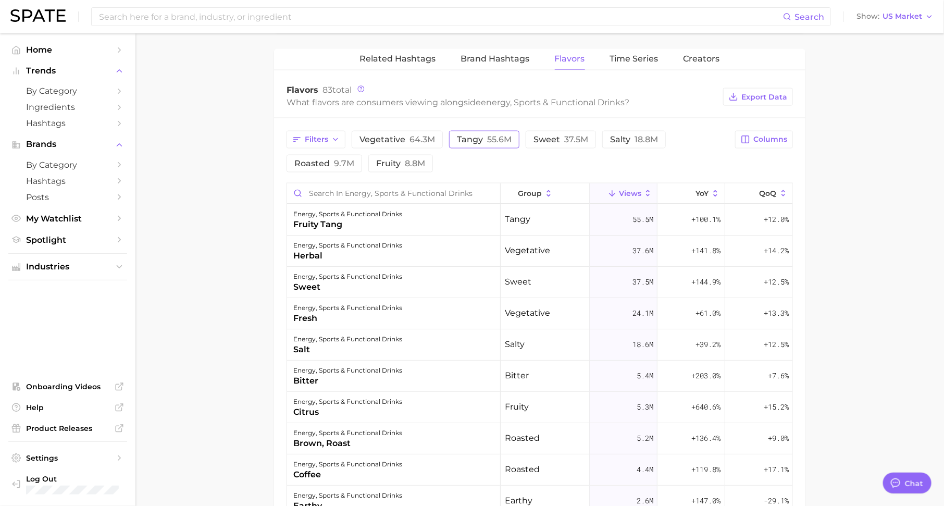
click at [502, 137] on span "55.6m" at bounding box center [499, 139] width 24 height 10
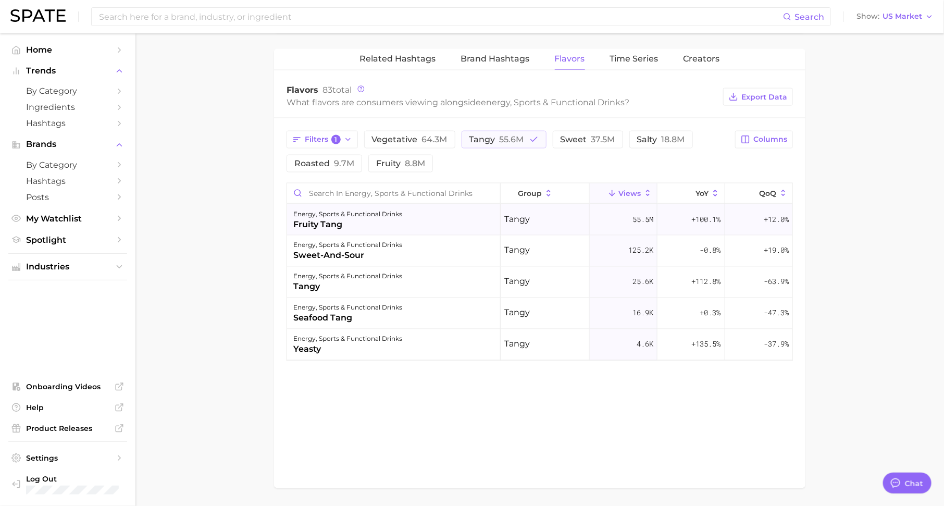
click at [370, 213] on div "energy, sports & functional drinks" at bounding box center [347, 214] width 109 height 13
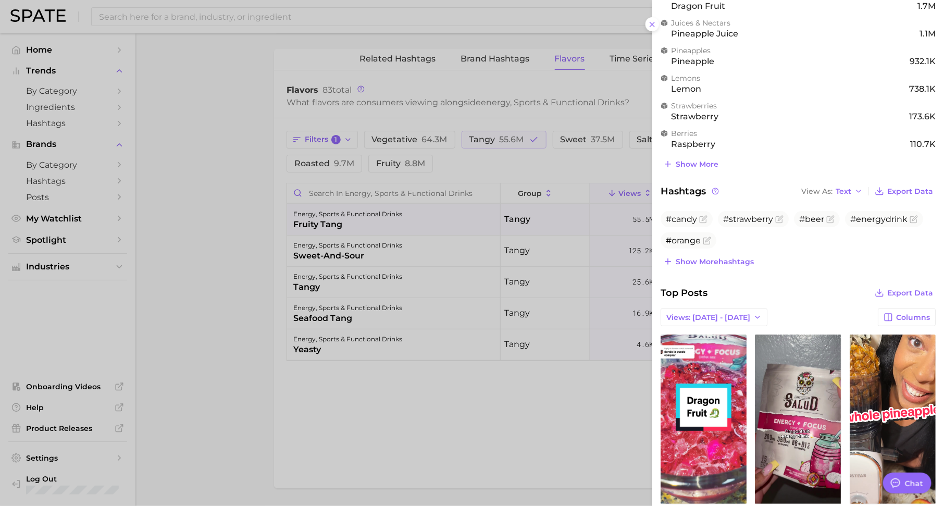
scroll to position [107, 0]
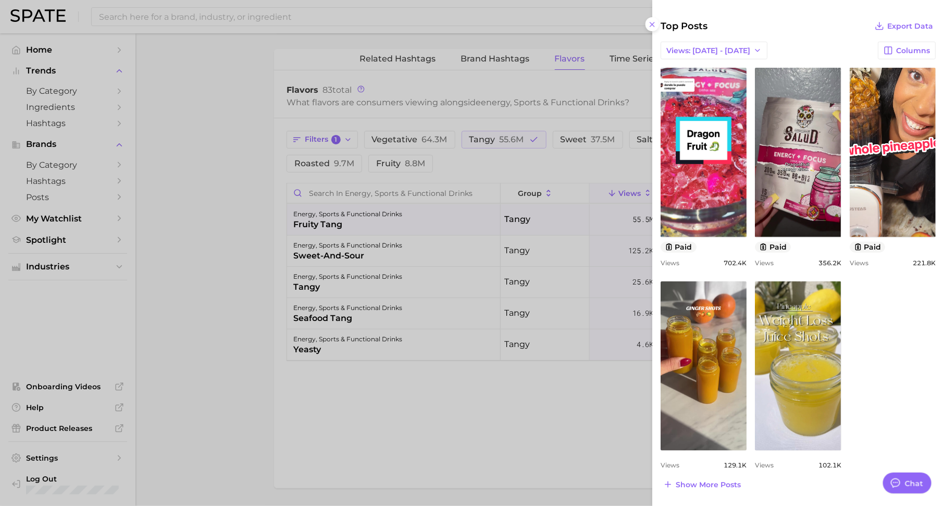
click at [511, 306] on div at bounding box center [472, 253] width 944 height 506
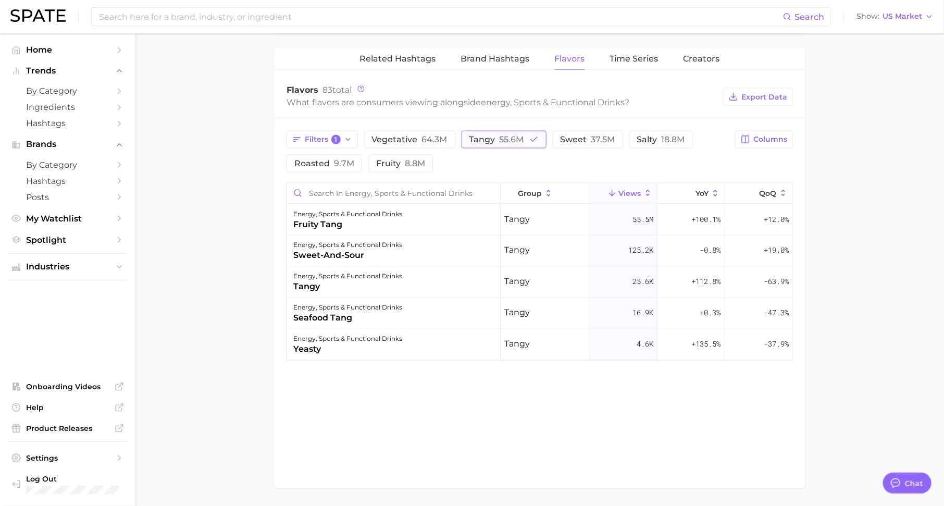
click at [510, 138] on span "55.6m" at bounding box center [512, 139] width 24 height 10
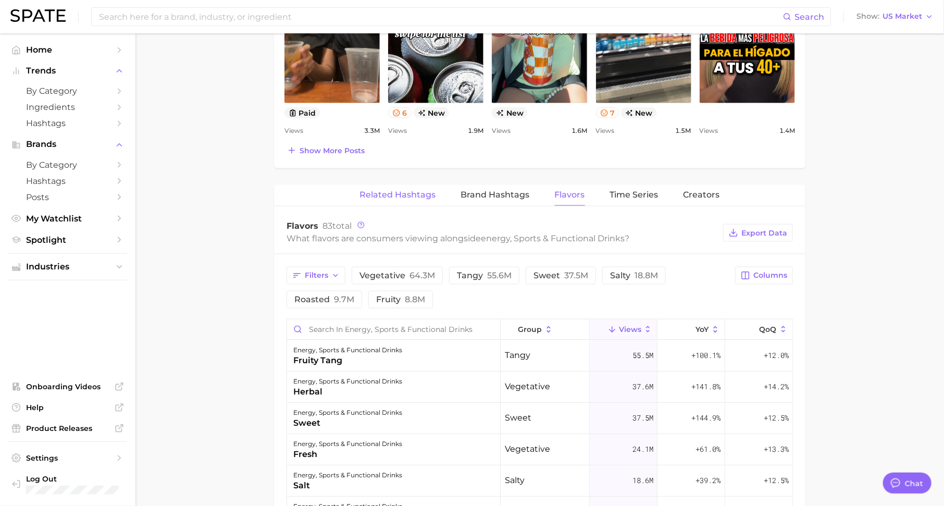
click at [407, 193] on span "Related Hashtags" at bounding box center [398, 194] width 76 height 9
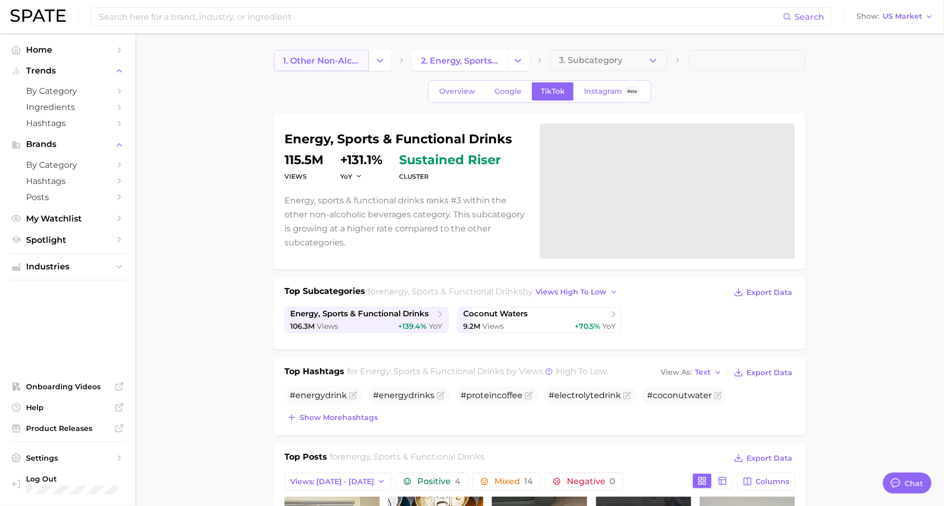
click at [331, 68] on link "1. other non-alcoholic beverages" at bounding box center [321, 60] width 95 height 21
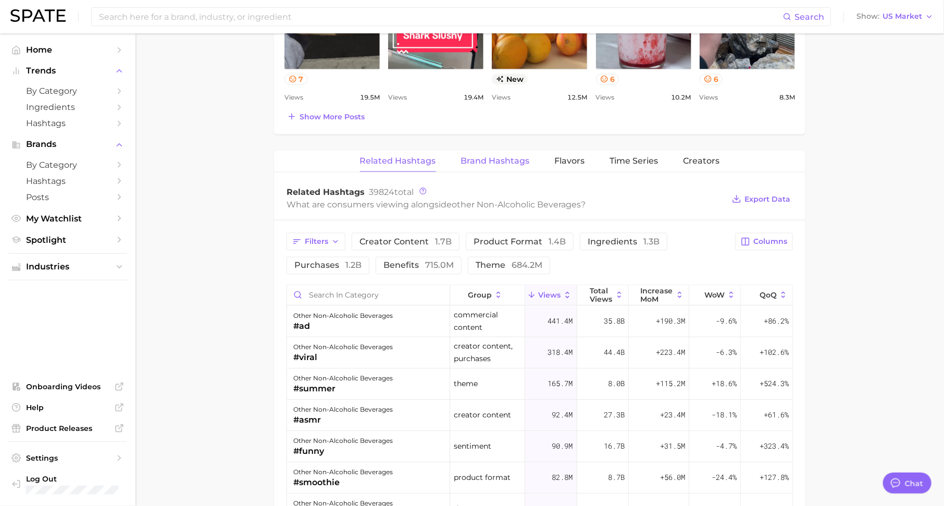
click at [490, 160] on span "Brand Hashtags" at bounding box center [495, 160] width 69 height 9
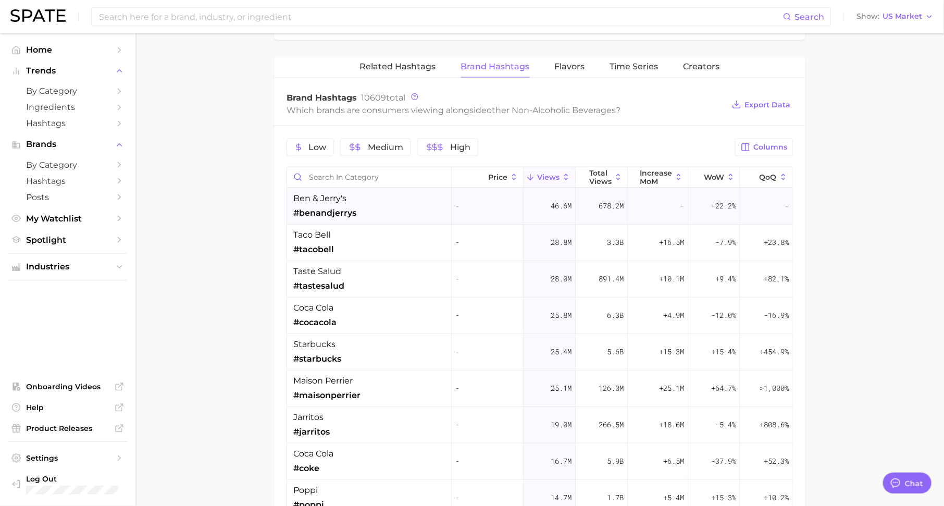
click at [649, 188] on div "-" at bounding box center [658, 206] width 60 height 36
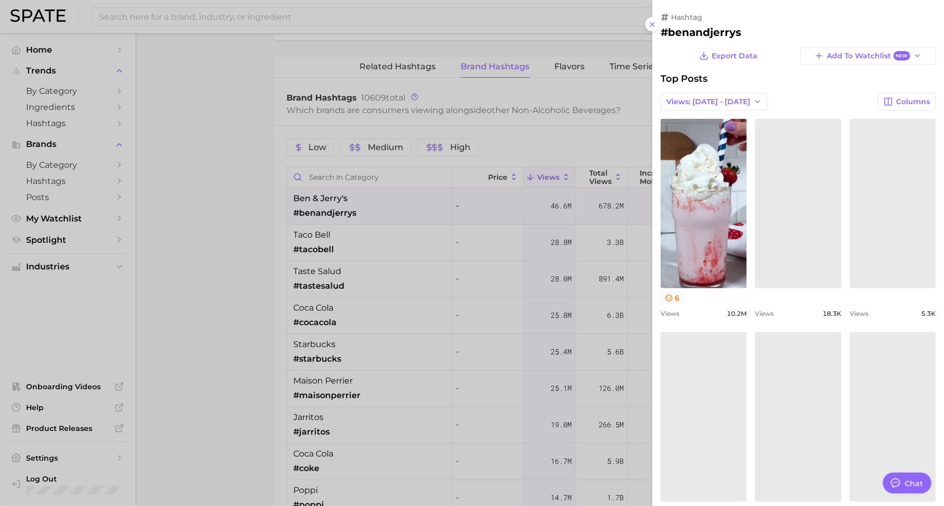
click at [603, 143] on div at bounding box center [472, 253] width 944 height 506
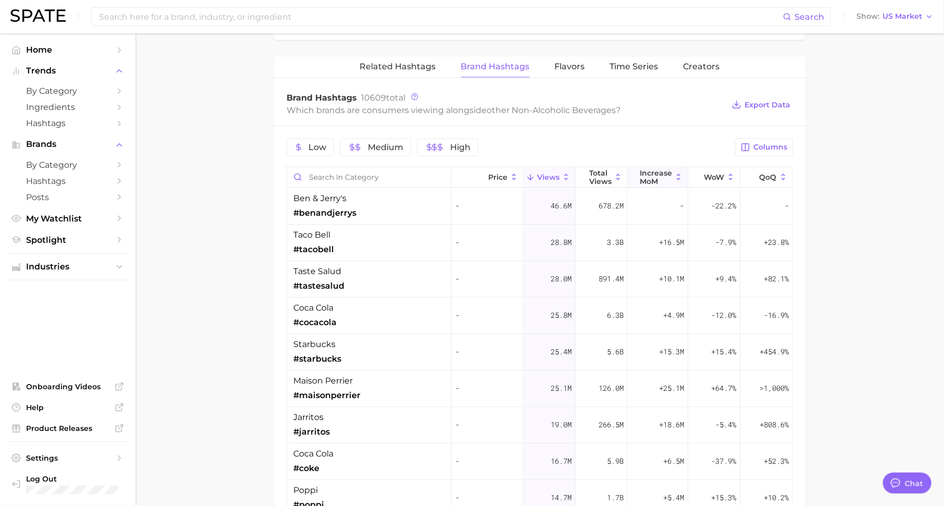
click at [650, 172] on span "increase MoM" at bounding box center [656, 177] width 32 height 17
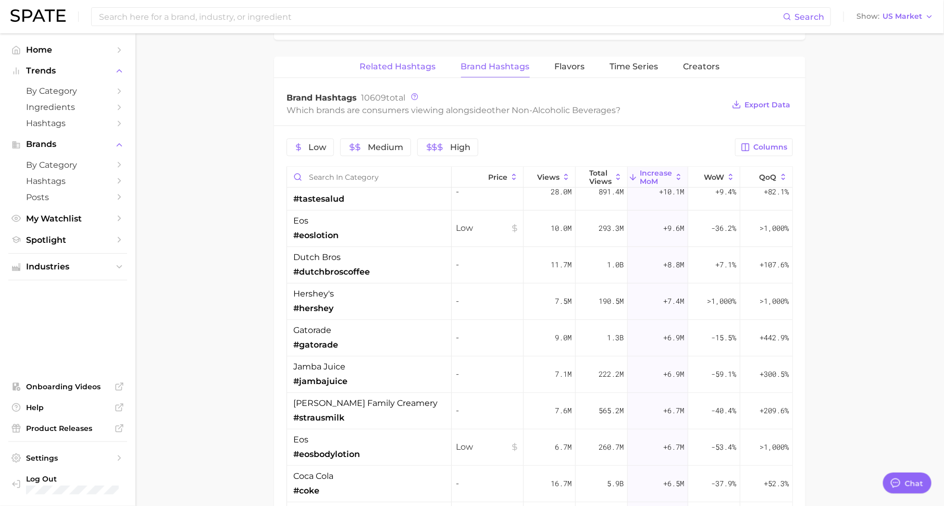
click at [421, 67] on span "Related Hashtags" at bounding box center [398, 66] width 76 height 9
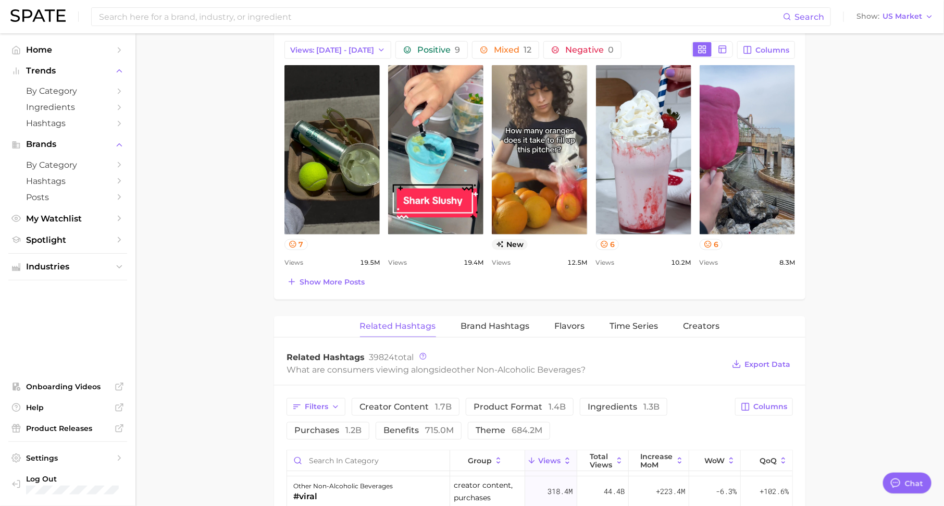
scroll to position [82, 0]
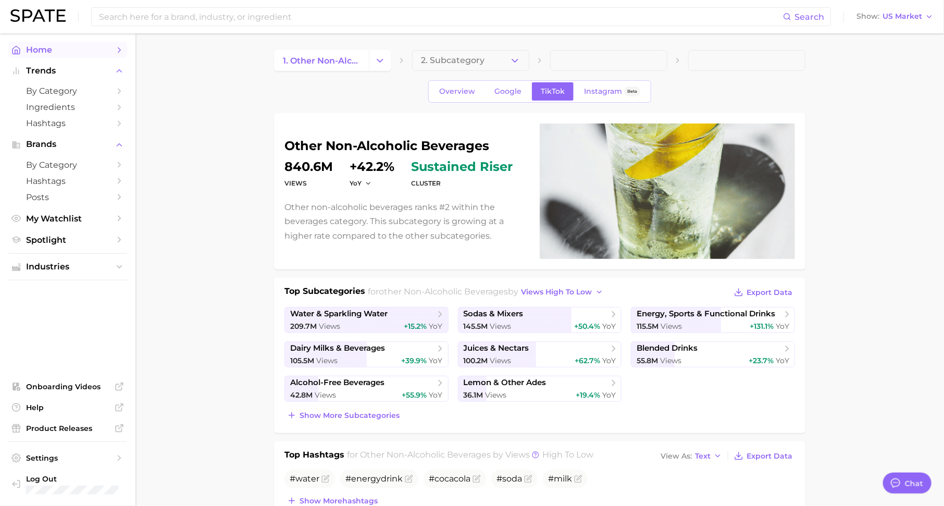
click at [85, 48] on span "Home" at bounding box center [67, 50] width 83 height 10
